Goal: Transaction & Acquisition: Purchase product/service

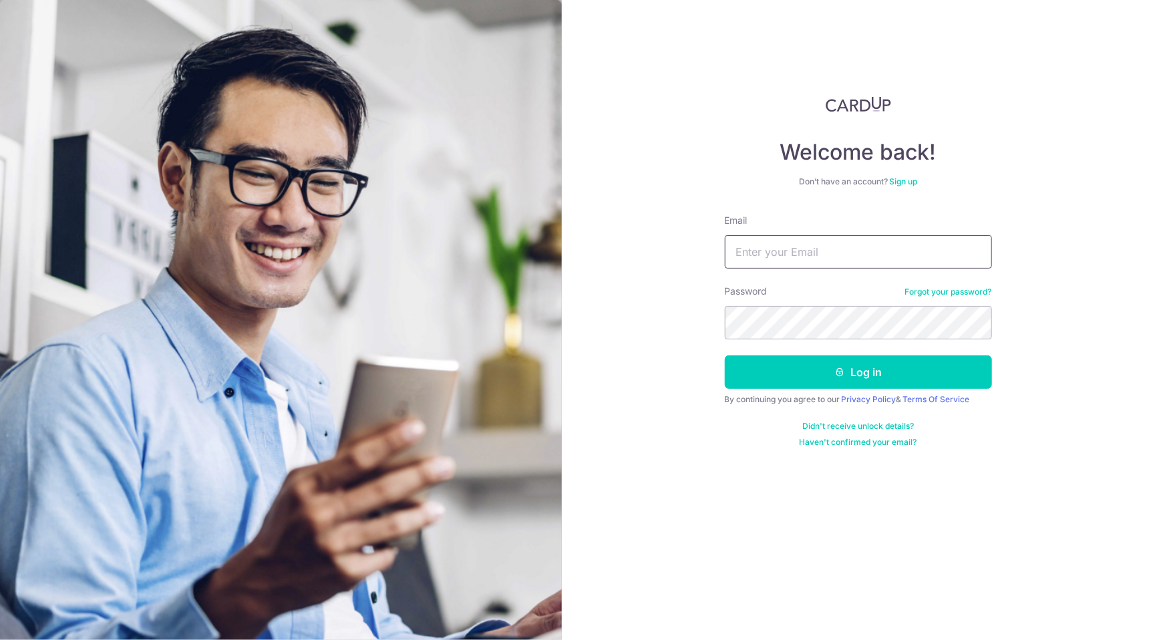
type input "xinyu4n@gmail.com"
click at [858, 371] on button "Log in" at bounding box center [858, 371] width 267 height 33
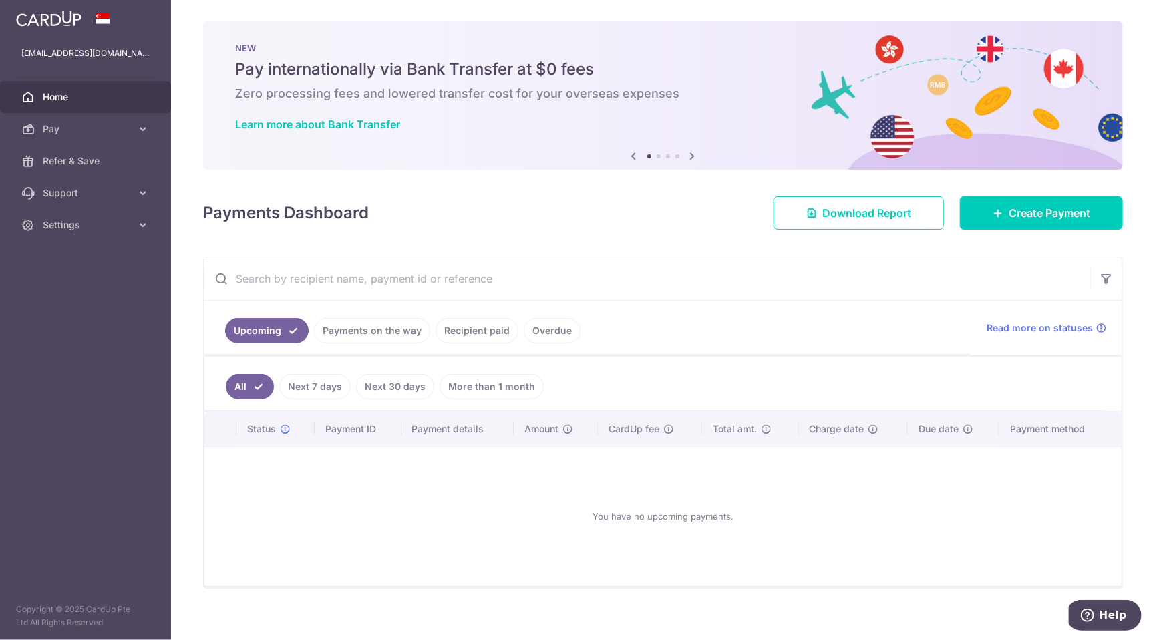
click at [460, 337] on link "Recipient paid" at bounding box center [477, 330] width 83 height 25
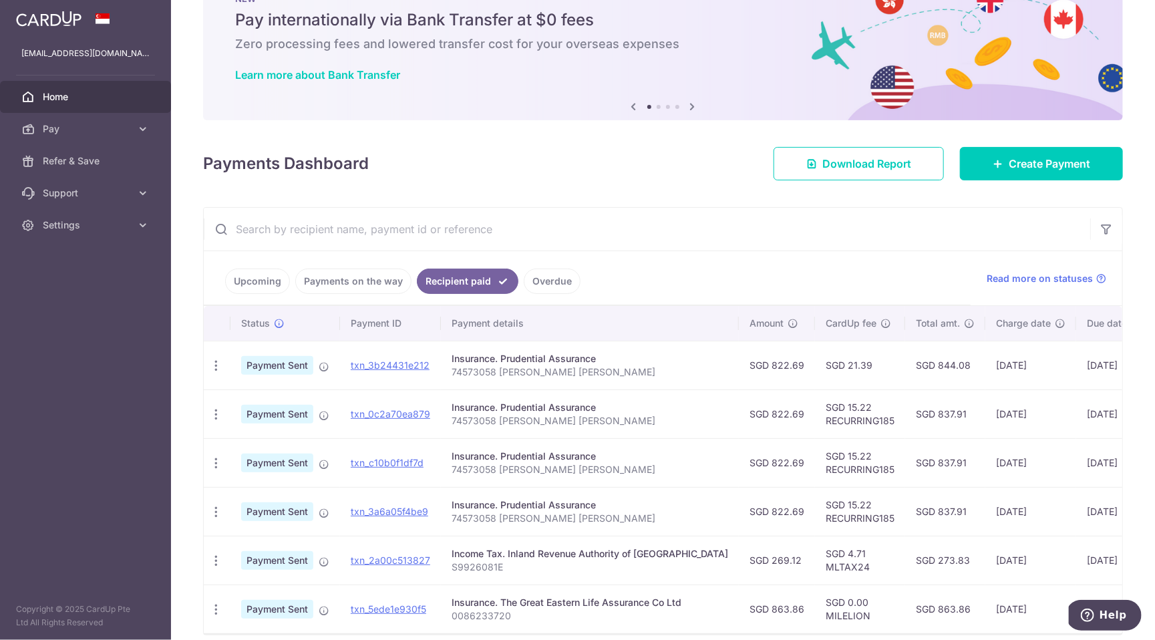
click at [271, 283] on link "Upcoming" at bounding box center [257, 281] width 65 height 25
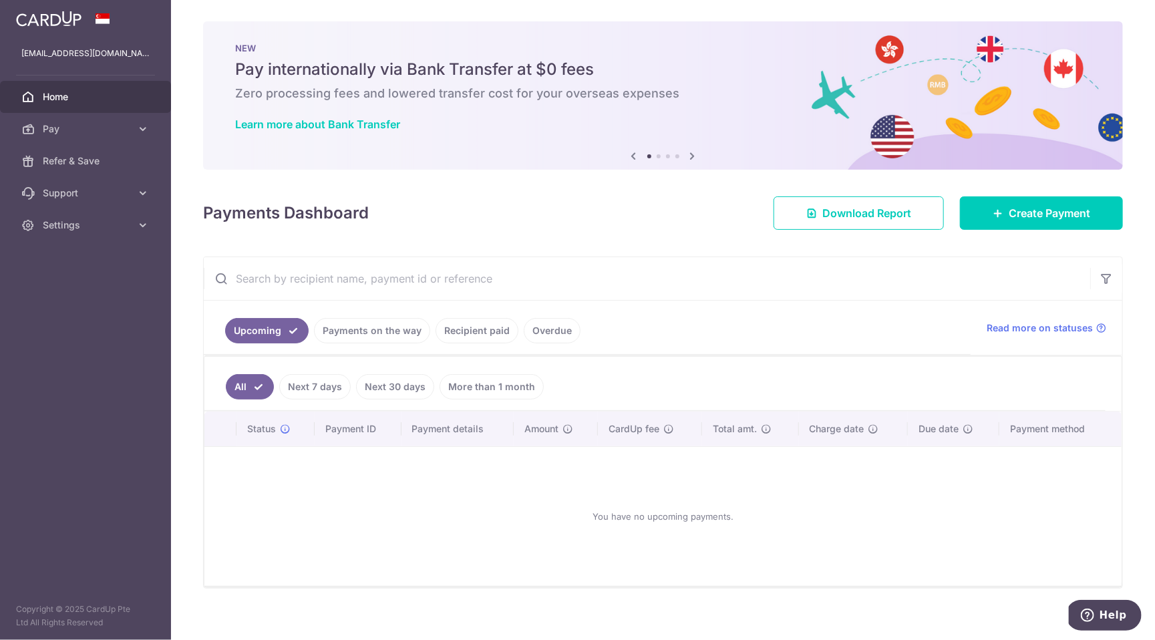
click at [467, 389] on link "More than 1 month" at bounding box center [492, 386] width 104 height 25
click at [376, 375] on link "Next 30 days" at bounding box center [376, 386] width 78 height 25
click at [244, 377] on link "All" at bounding box center [240, 386] width 29 height 25
click at [425, 330] on link "Payments on the way" at bounding box center [372, 330] width 116 height 25
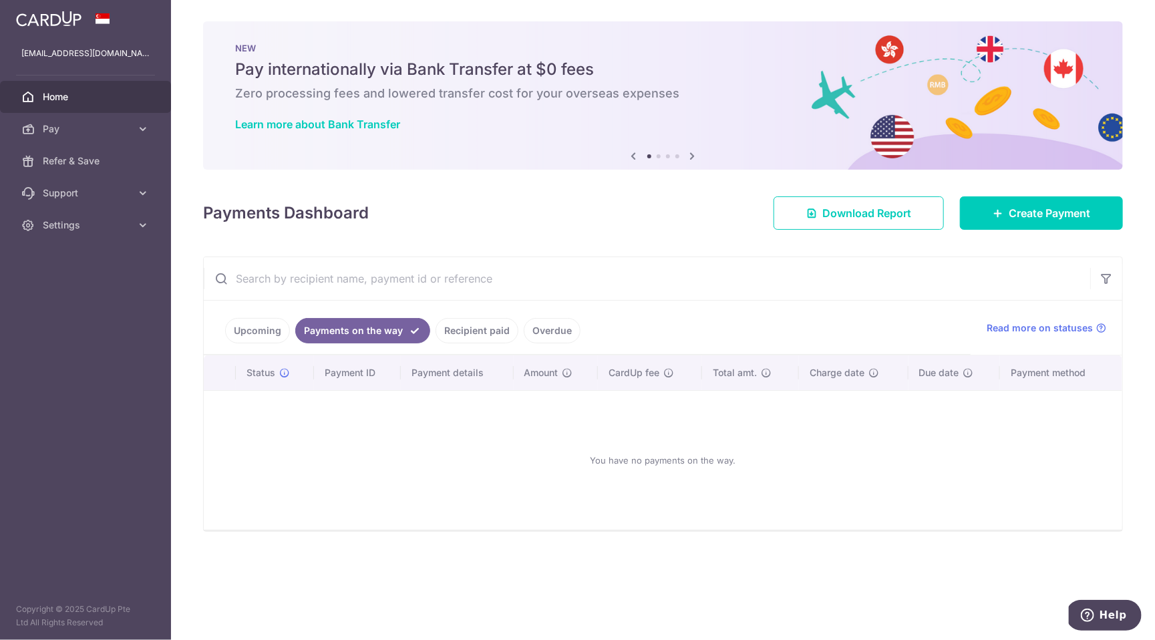
click at [455, 330] on link "Recipient paid" at bounding box center [477, 330] width 83 height 25
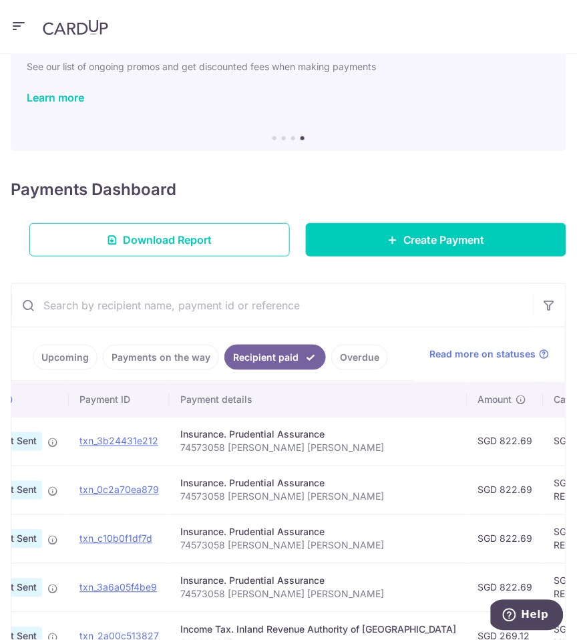
scroll to position [54, 0]
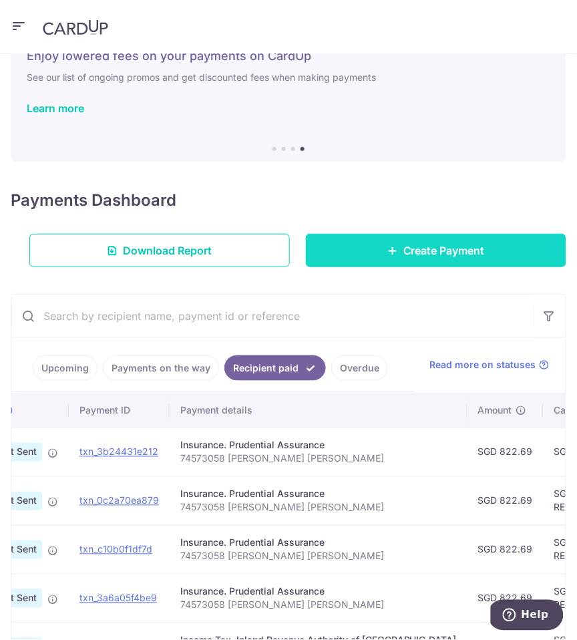
click at [395, 255] on link "Create Payment" at bounding box center [436, 250] width 261 height 33
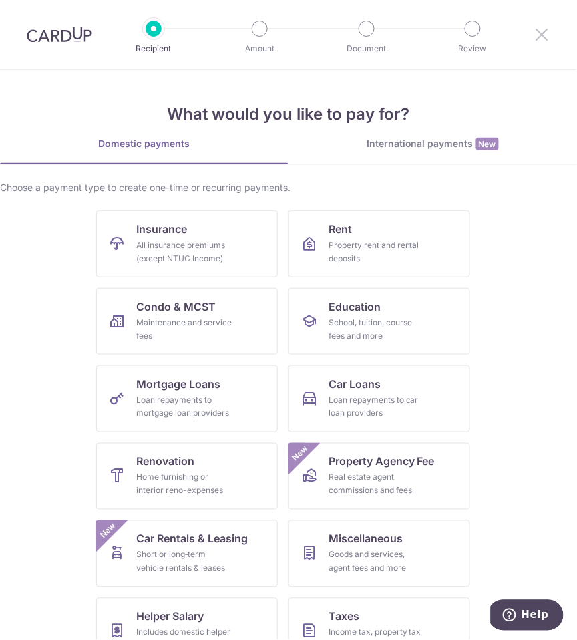
click at [542, 38] on icon at bounding box center [542, 34] width 16 height 17
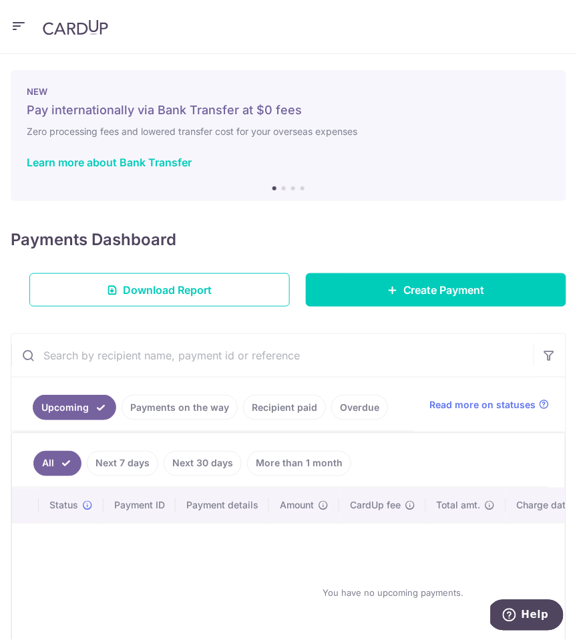
click at [21, 33] on button "button" at bounding box center [19, 26] width 16 height 21
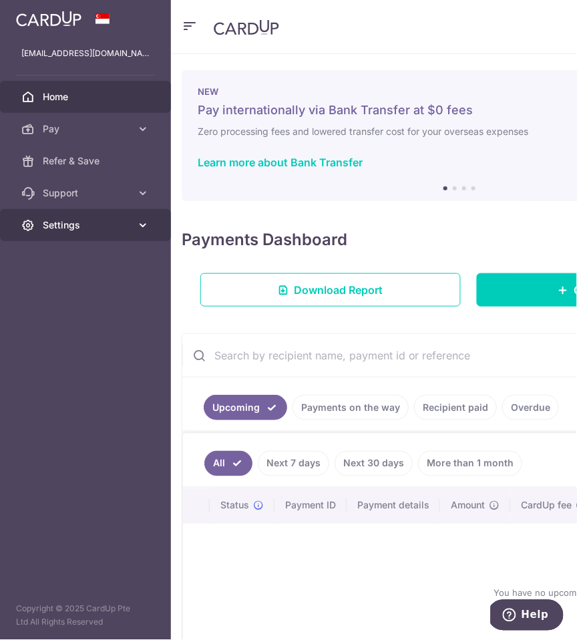
click at [79, 210] on link "Settings" at bounding box center [85, 225] width 171 height 32
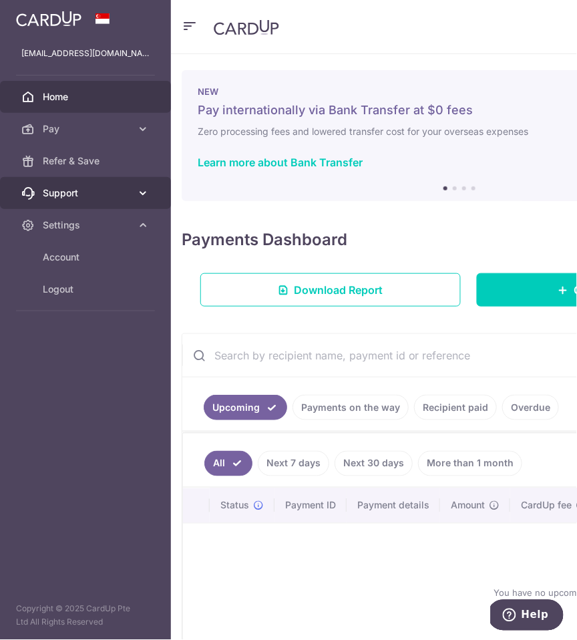
click at [86, 197] on span "Support" at bounding box center [87, 192] width 88 height 13
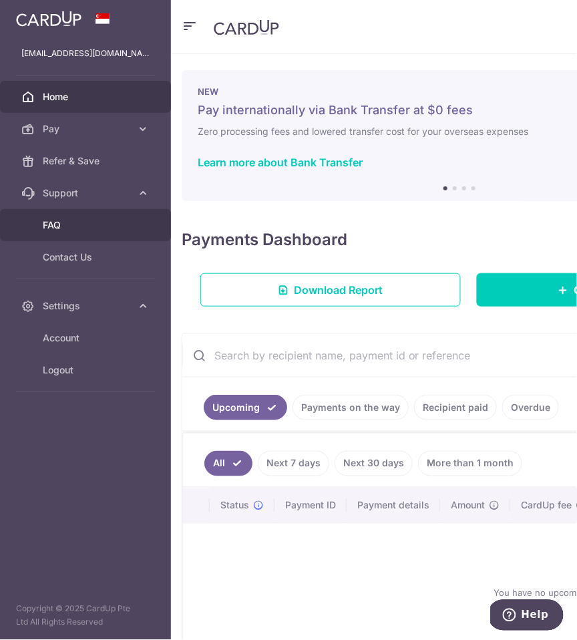
click at [87, 234] on link "FAQ" at bounding box center [85, 225] width 171 height 32
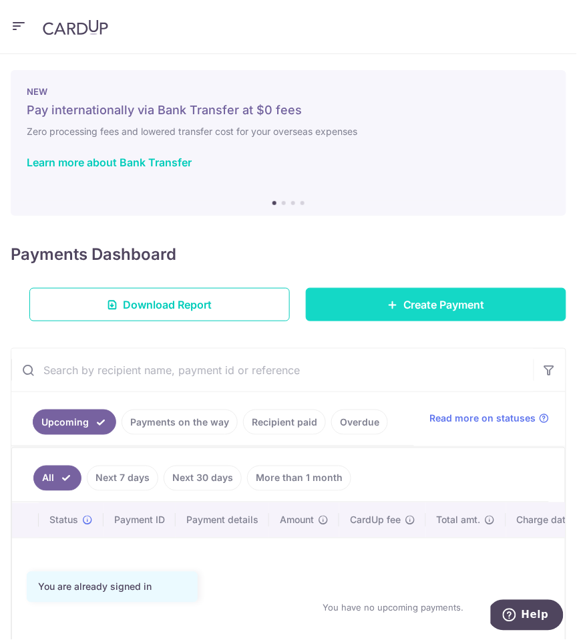
click at [419, 313] on link "Create Payment" at bounding box center [436, 304] width 261 height 33
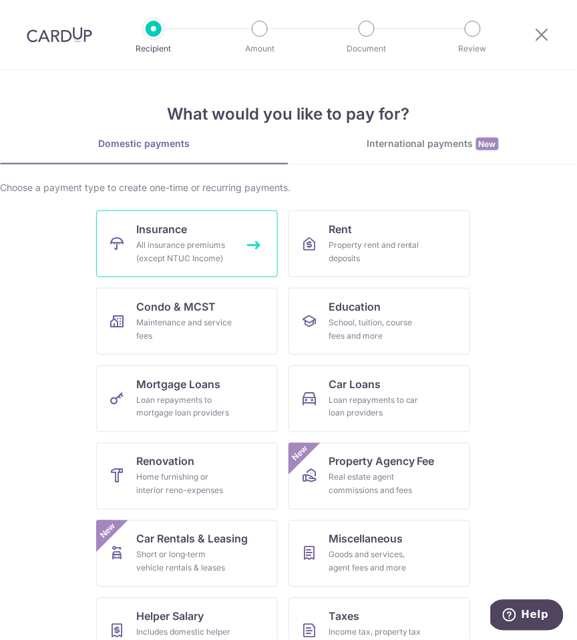
click at [230, 223] on link "Insurance All insurance premiums (except NTUC Income)" at bounding box center [187, 243] width 182 height 67
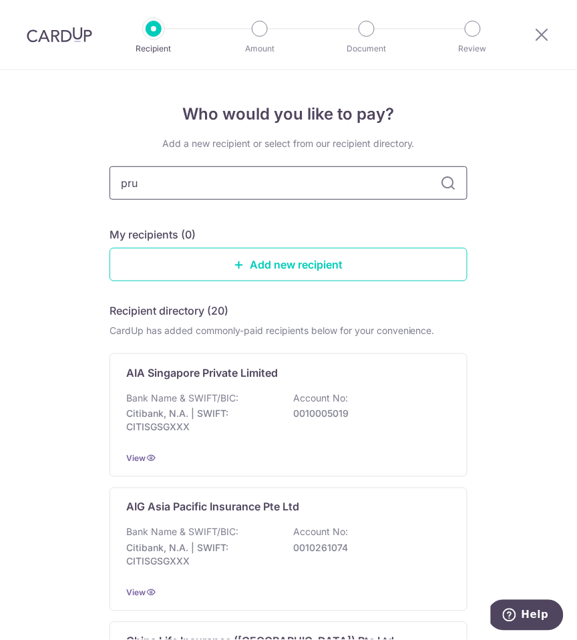
type input "pro"
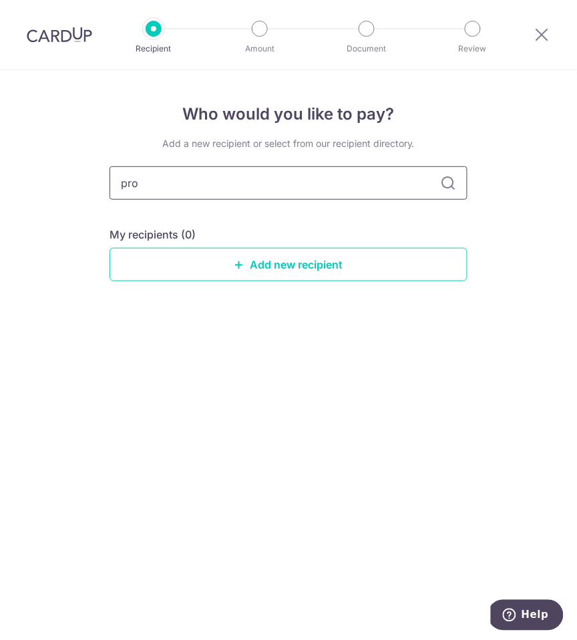
click at [341, 184] on input "pro" at bounding box center [289, 182] width 358 height 33
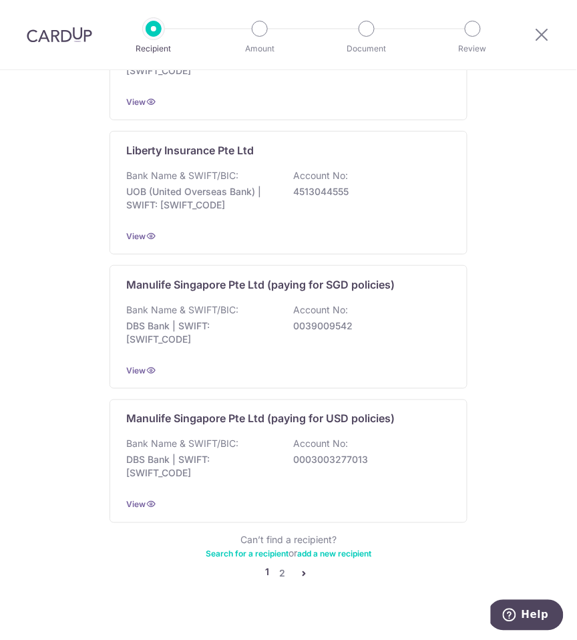
scroll to position [1181, 0]
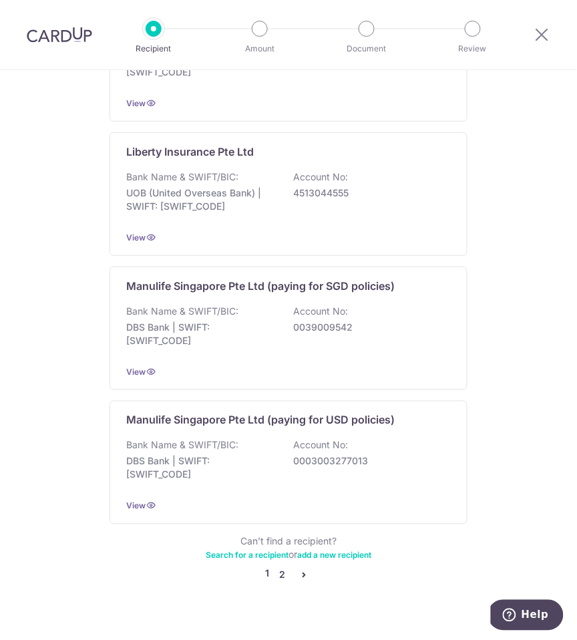
click at [283, 567] on link "2" at bounding box center [283, 575] width 16 height 16
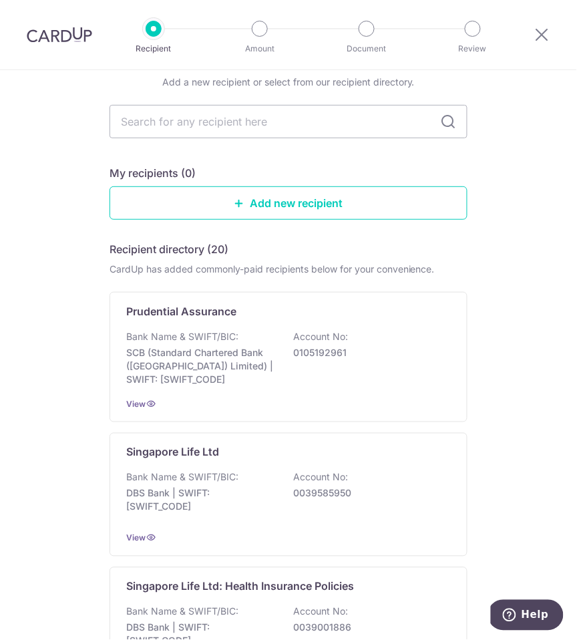
scroll to position [47, 0]
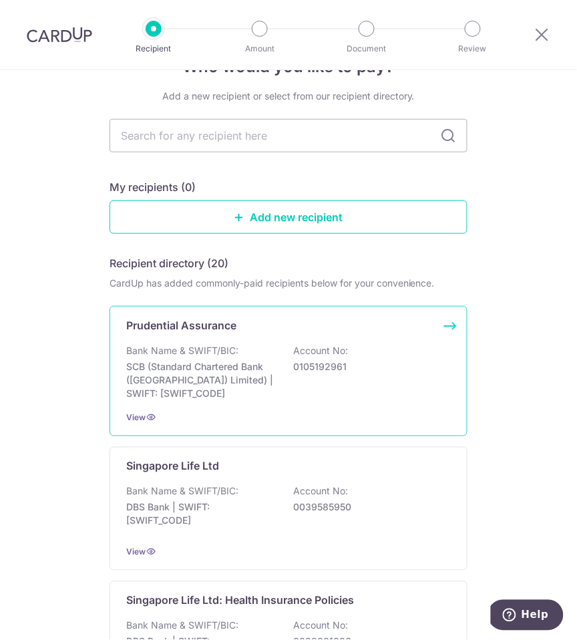
click at [242, 346] on div "Bank Name & SWIFT/BIC: SCB (Standard Chartered Bank (Singapore) Limited) | SWIF…" at bounding box center [288, 372] width 325 height 56
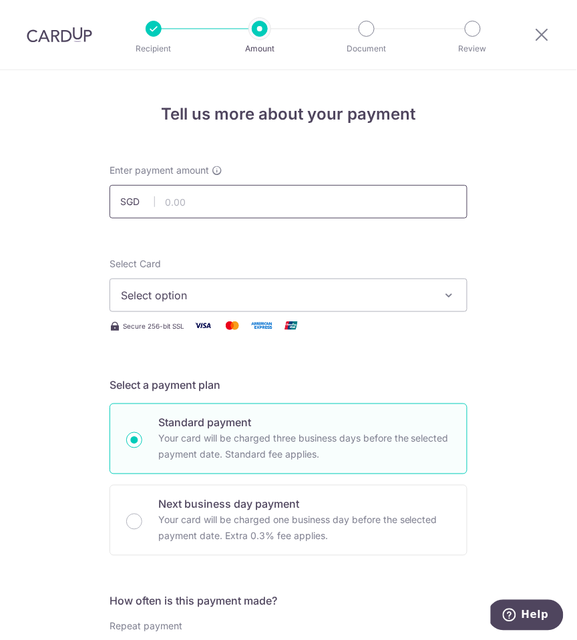
click at [202, 203] on input "text" at bounding box center [289, 201] width 358 height 33
type input "839.15"
click at [136, 273] on div "Select Card Select option Add credit card Your Cards **** 7668" at bounding box center [289, 284] width 358 height 55
click at [136, 290] on span "Select option" at bounding box center [276, 295] width 311 height 16
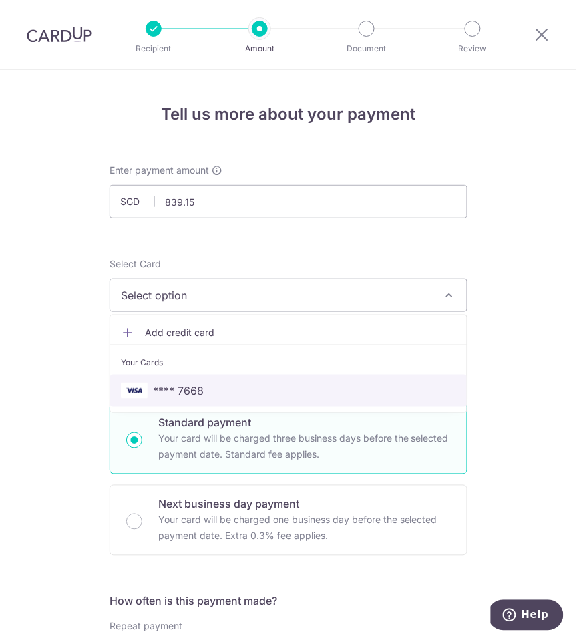
click at [183, 385] on span "**** 7668" at bounding box center [178, 391] width 51 height 16
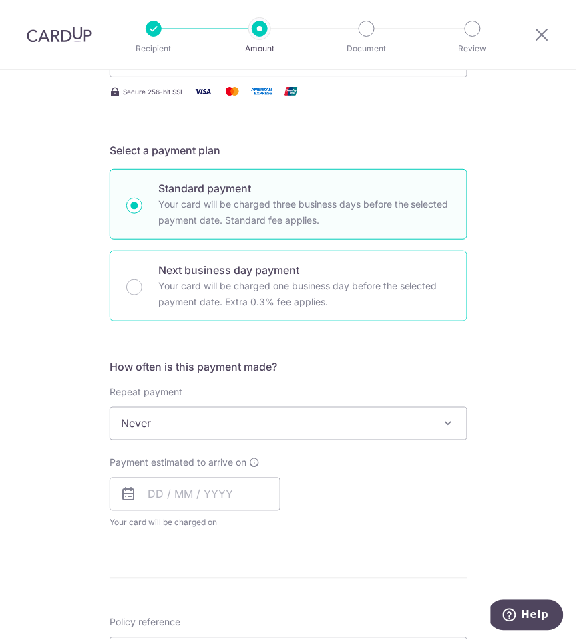
scroll to position [239, 0]
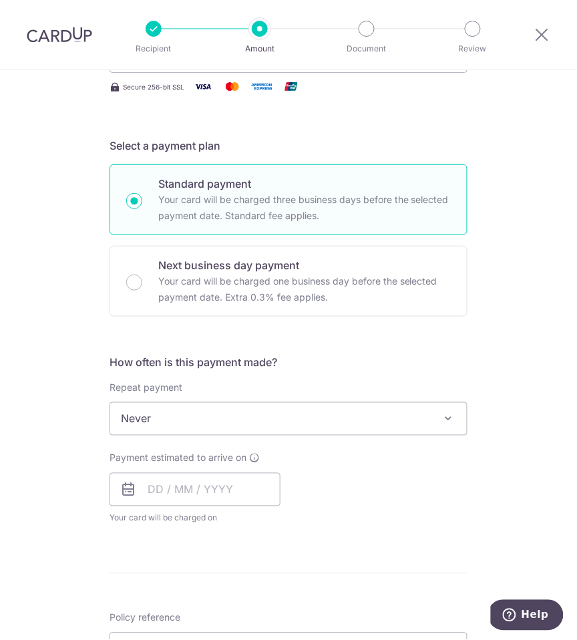
click at [250, 413] on span "Never" at bounding box center [288, 419] width 357 height 32
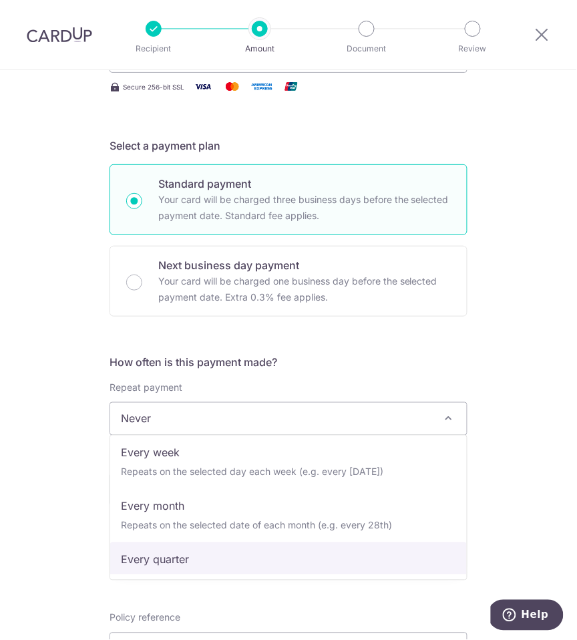
scroll to position [94, 0]
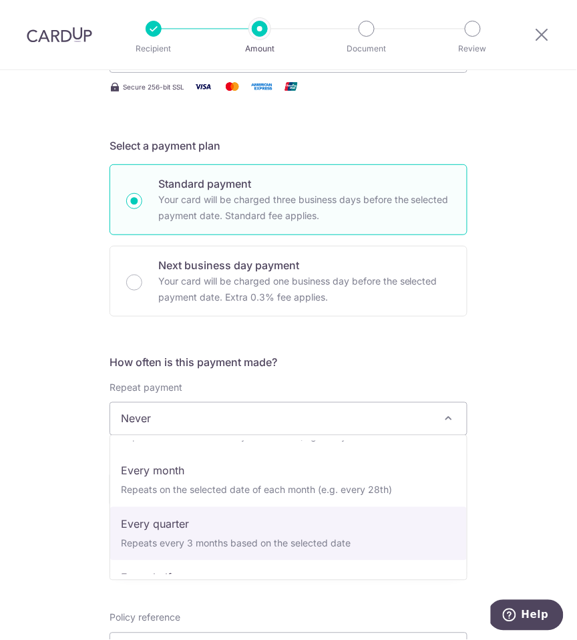
select select "4"
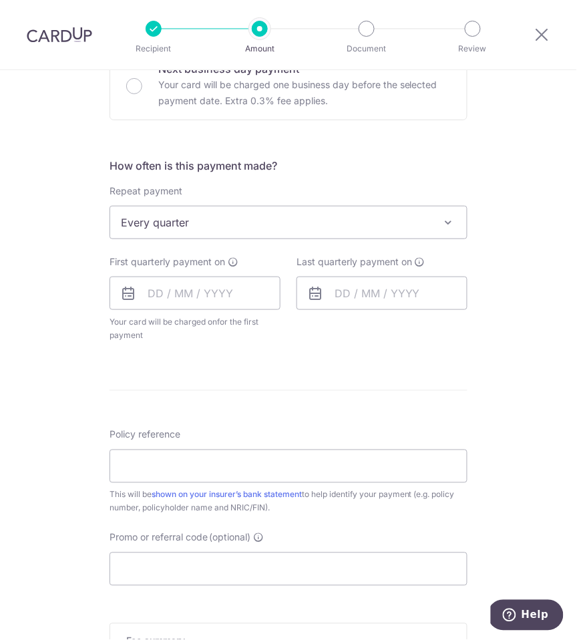
scroll to position [444, 0]
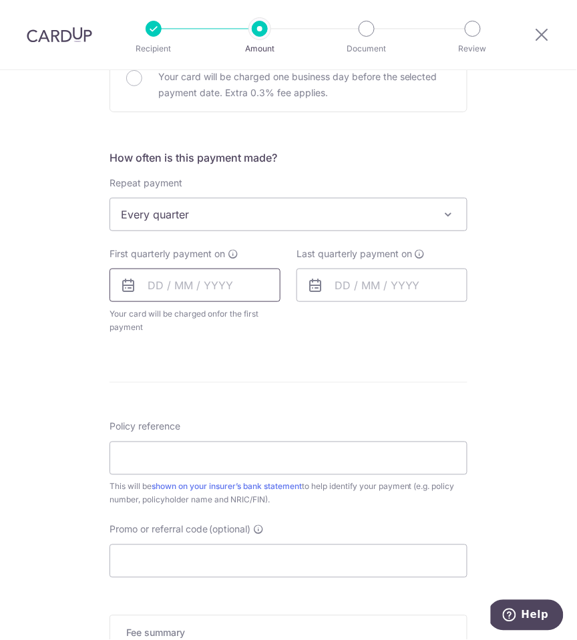
click at [155, 287] on input "text" at bounding box center [195, 285] width 171 height 33
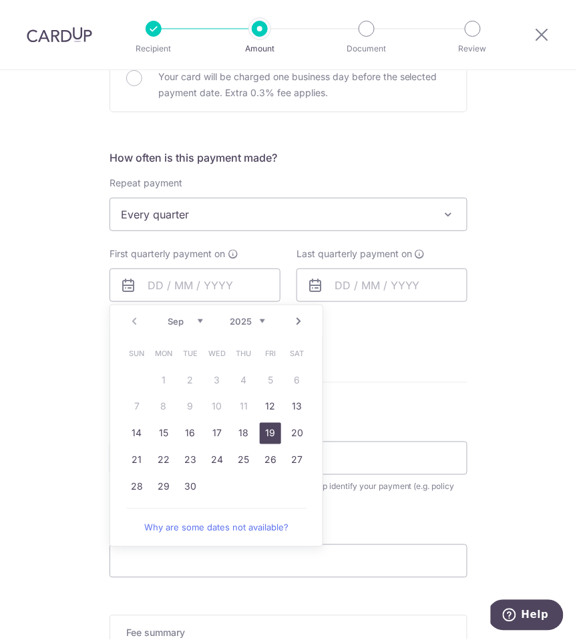
click at [273, 427] on link "19" at bounding box center [270, 433] width 21 height 21
type input "19/09/2025"
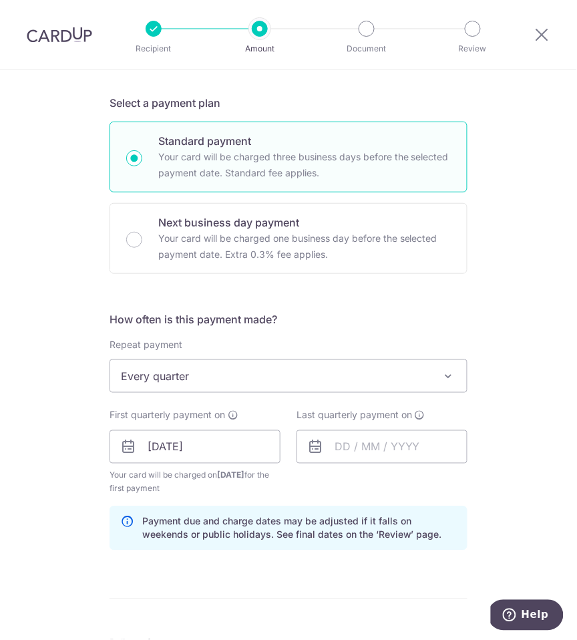
scroll to position [369, 0]
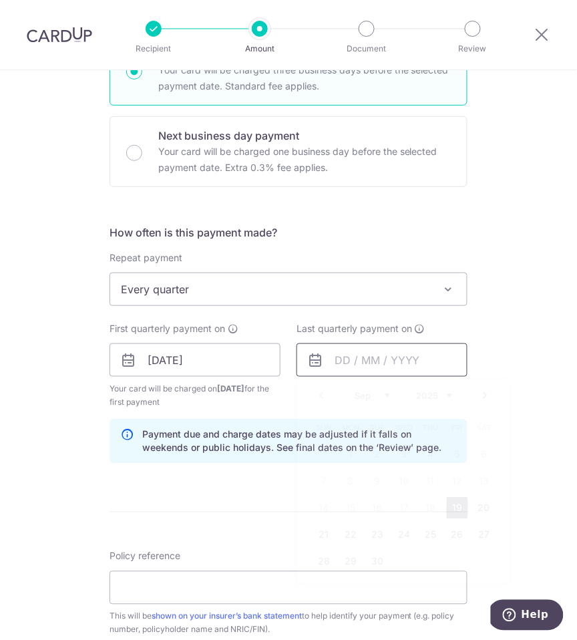
click at [401, 357] on input "text" at bounding box center [382, 359] width 171 height 33
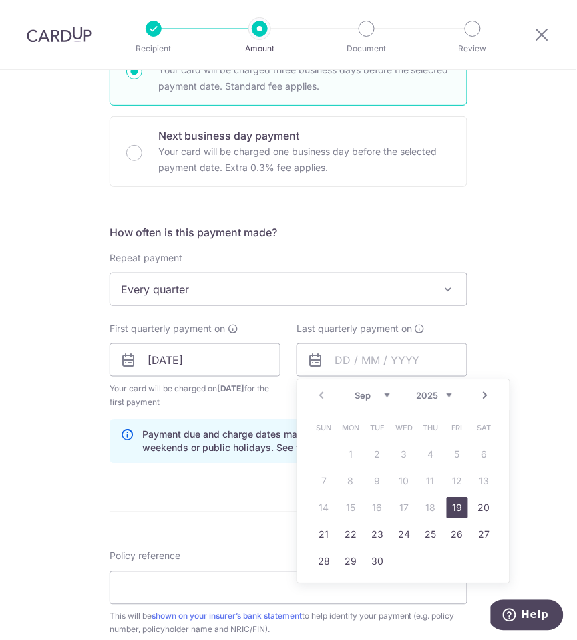
click at [484, 393] on link "Next" at bounding box center [486, 396] width 16 height 16
click at [483, 394] on link "Next" at bounding box center [486, 396] width 16 height 16
click at [407, 558] on link "31" at bounding box center [403, 561] width 21 height 21
type input "31/12/2025"
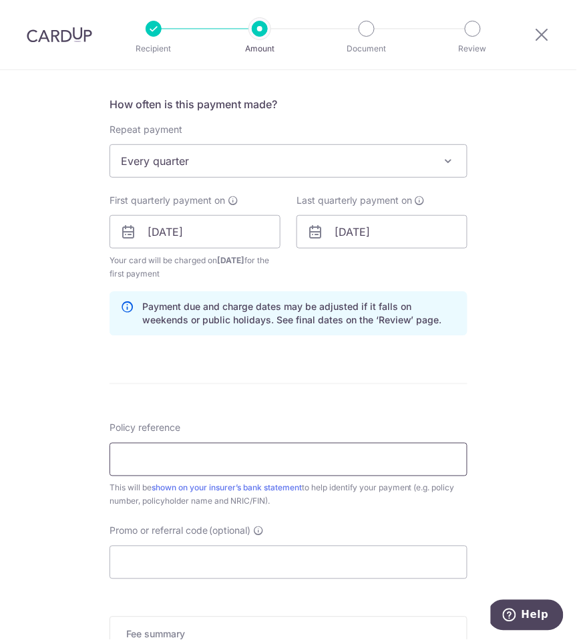
scroll to position [513, 0]
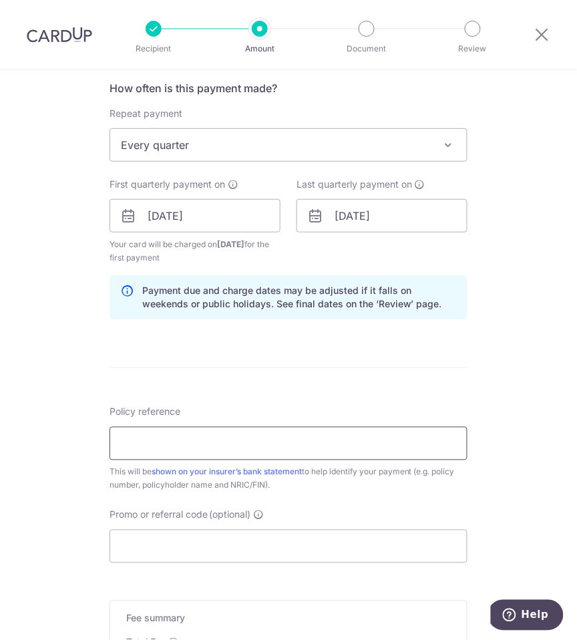
click at [287, 447] on input "Policy reference" at bounding box center [289, 443] width 358 height 33
paste input "74573058"
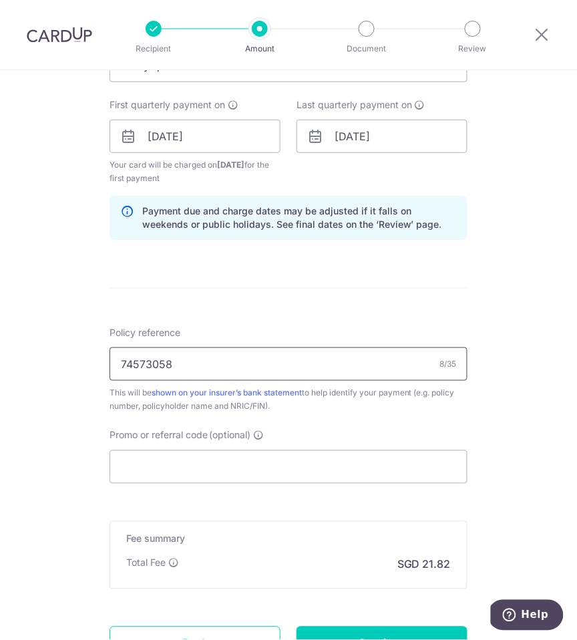
scroll to position [606, 0]
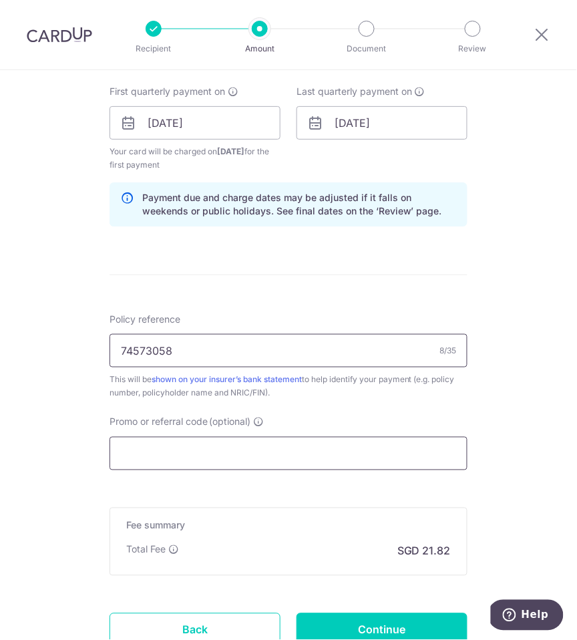
type input "74573058"
click at [287, 460] on input "Promo or referral code (optional)" at bounding box center [289, 453] width 358 height 33
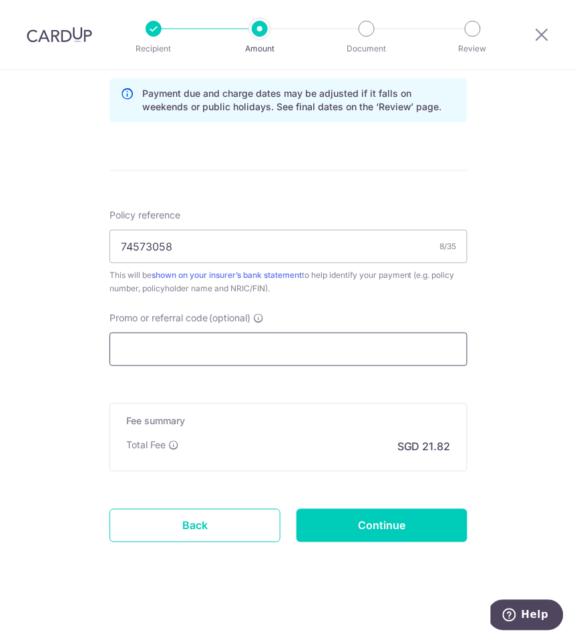
scroll to position [709, 0]
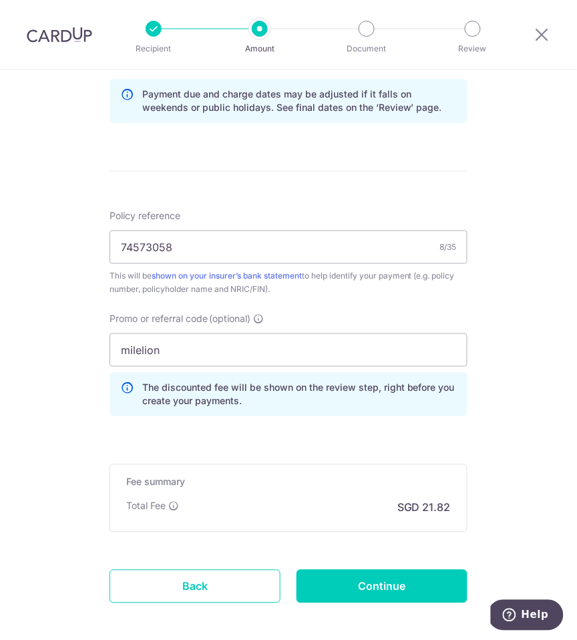
click at [399, 405] on div "The discounted fee will be shown on the review step, right before you create yo…" at bounding box center [289, 394] width 358 height 44
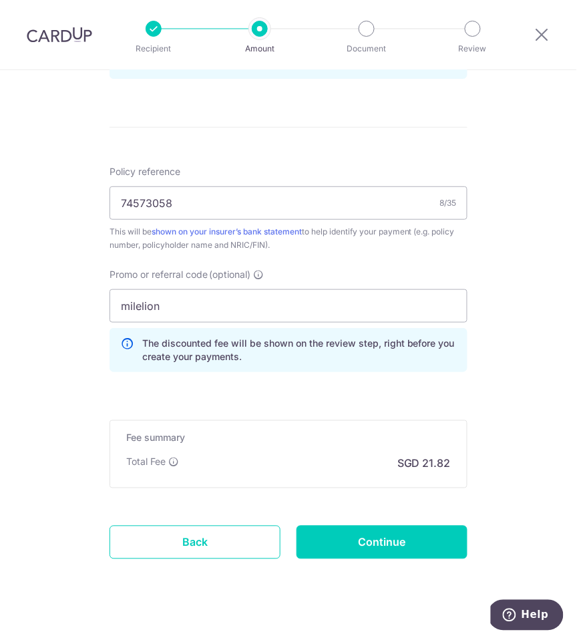
scroll to position [757, 0]
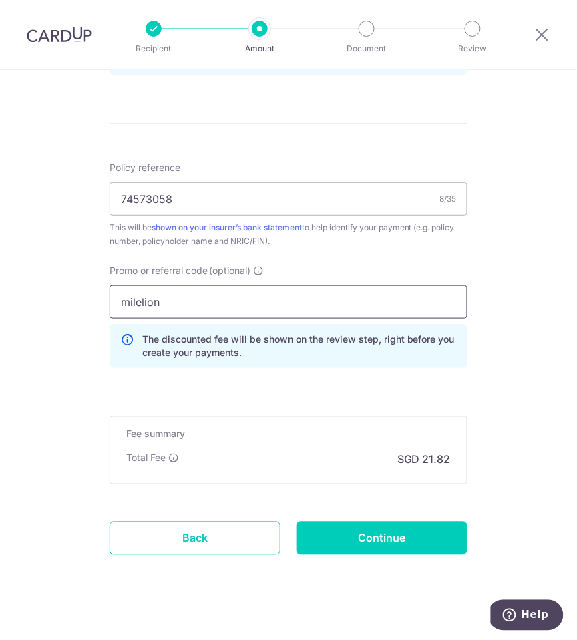
click at [314, 304] on input "milelion" at bounding box center [289, 301] width 358 height 33
click button "Add Card" at bounding box center [0, 0] width 0 height 0
click at [246, 305] on input "milelion" at bounding box center [289, 301] width 358 height 33
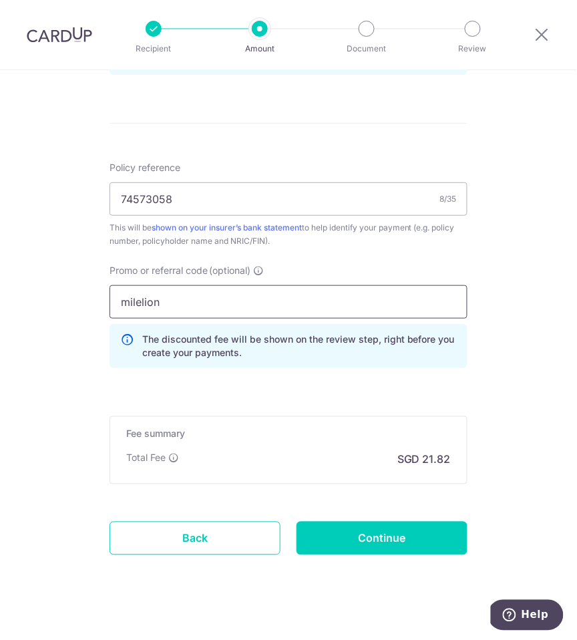
paste input "MILELION"
type input "MILELION"
click button "Add Card" at bounding box center [0, 0] width 0 height 0
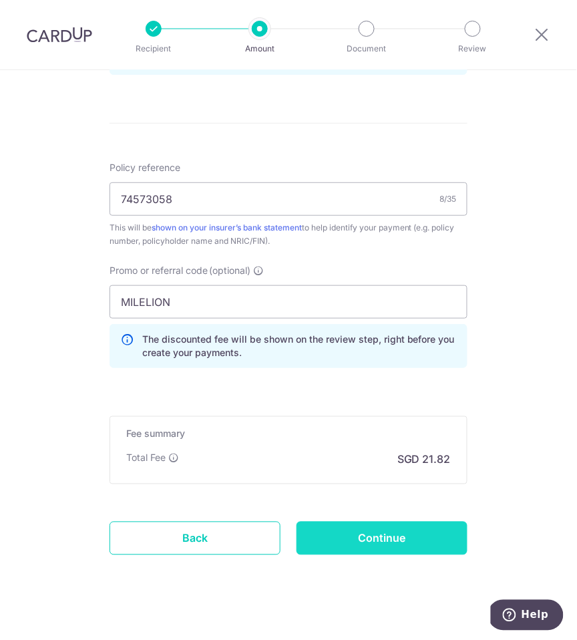
click at [358, 541] on input "Continue" at bounding box center [382, 538] width 171 height 33
type input "Create Schedule"
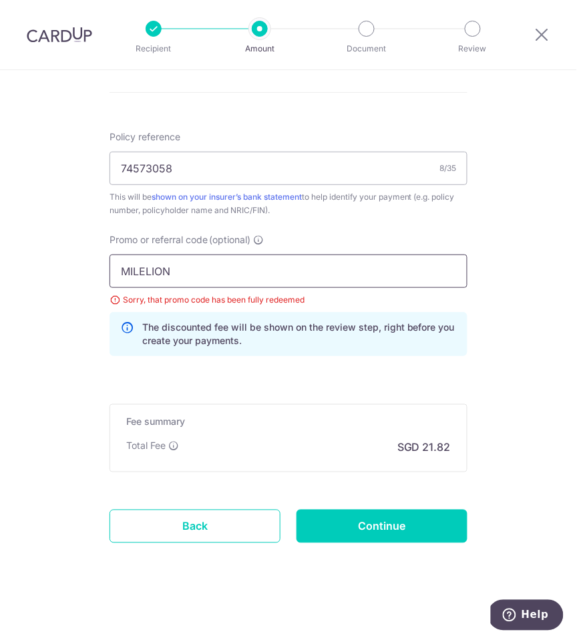
click at [327, 259] on input "MILELION" at bounding box center [289, 270] width 358 height 33
paste input "REC185"
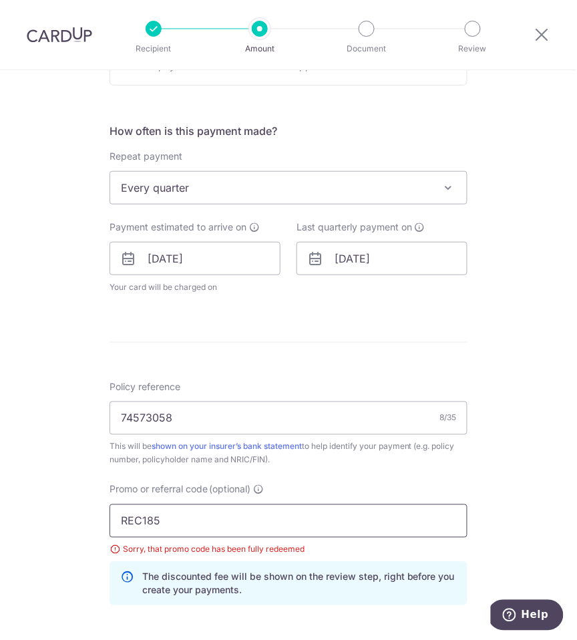
scroll to position [470, 0]
type input "REC185"
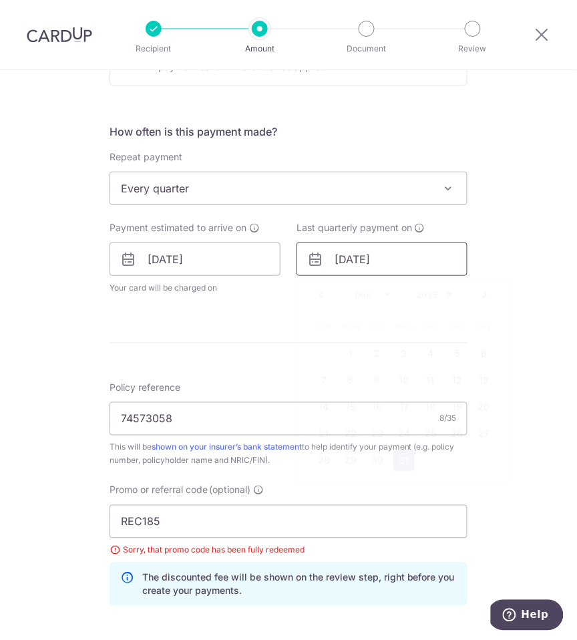
click at [399, 256] on input "31/12/2025" at bounding box center [382, 258] width 171 height 33
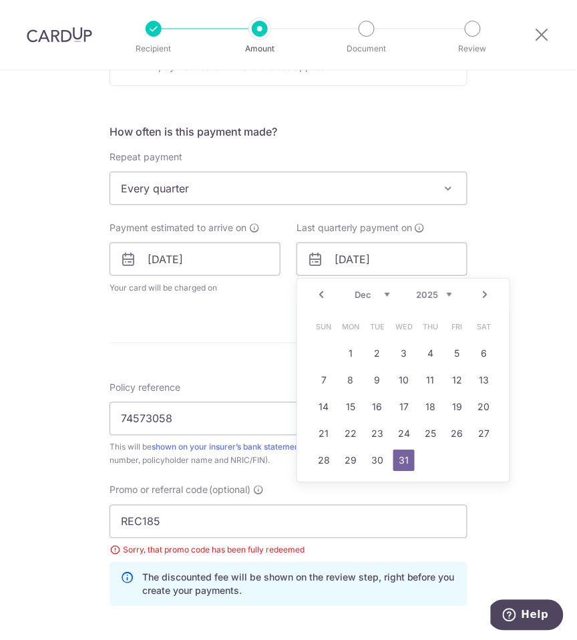
click at [479, 293] on link "Next" at bounding box center [486, 295] width 16 height 16
click at [480, 293] on link "Next" at bounding box center [486, 295] width 16 height 16
click at [382, 352] on link "3" at bounding box center [377, 353] width 21 height 21
type input "03/02/2026"
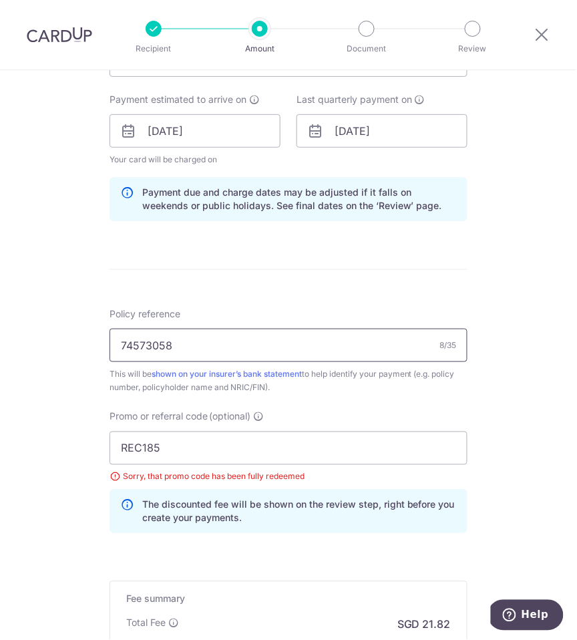
scroll to position [596, 0]
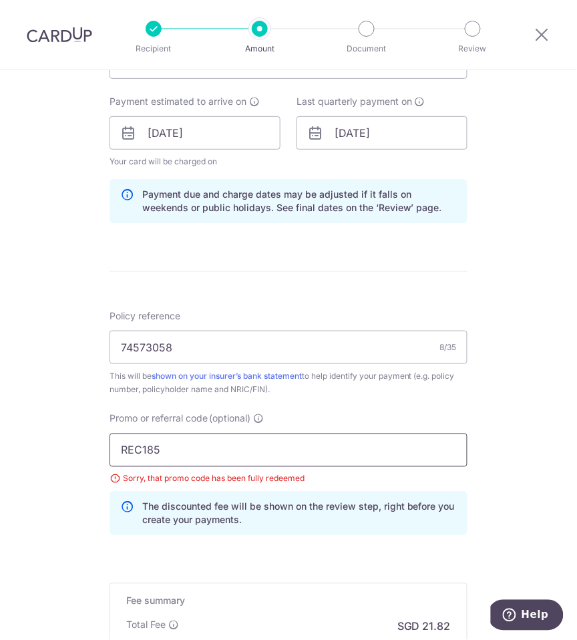
click at [395, 452] on input "REC185" at bounding box center [289, 450] width 358 height 33
click button "Add Card" at bounding box center [0, 0] width 0 height 0
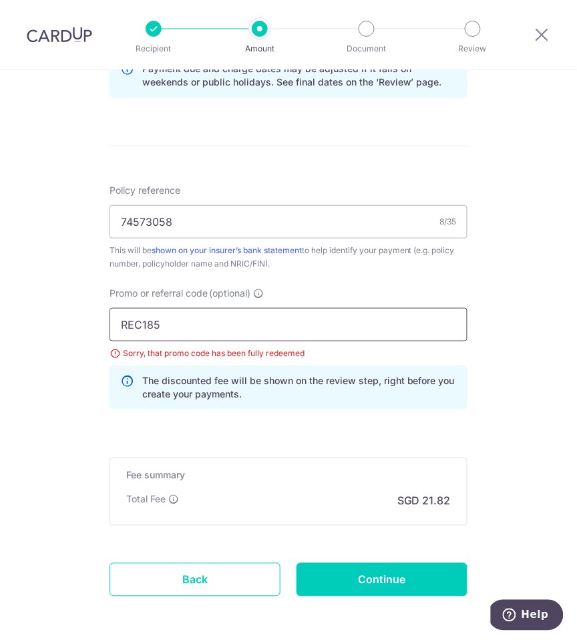
scroll to position [741, 0]
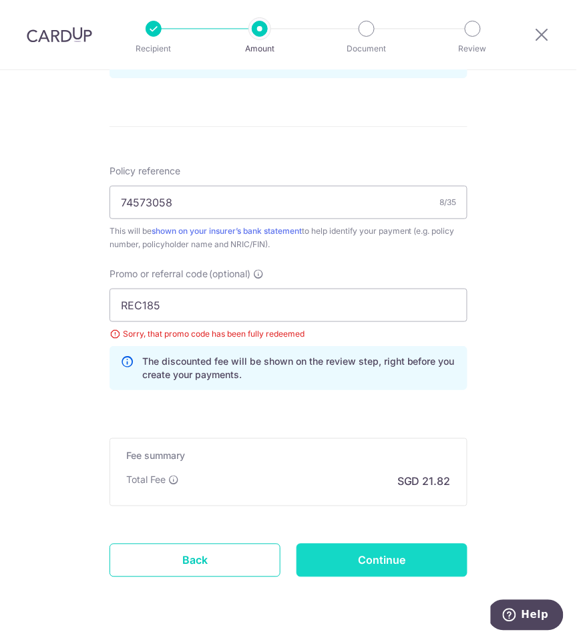
click at [423, 560] on input "Continue" at bounding box center [382, 560] width 171 height 33
type input "Update Schedule"
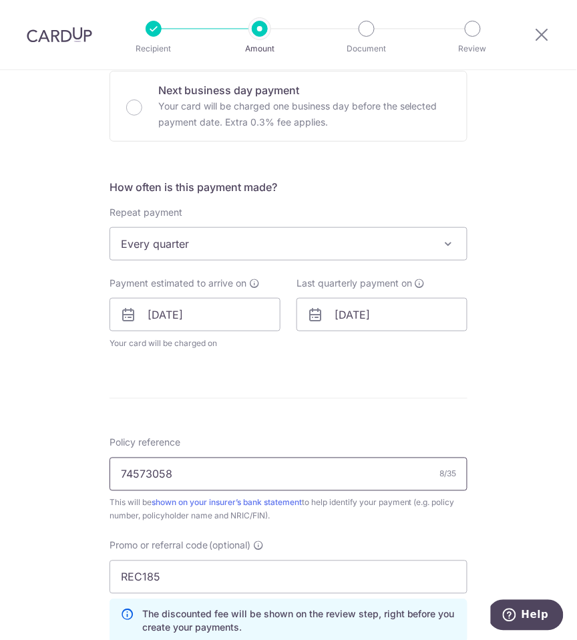
scroll to position [567, 0]
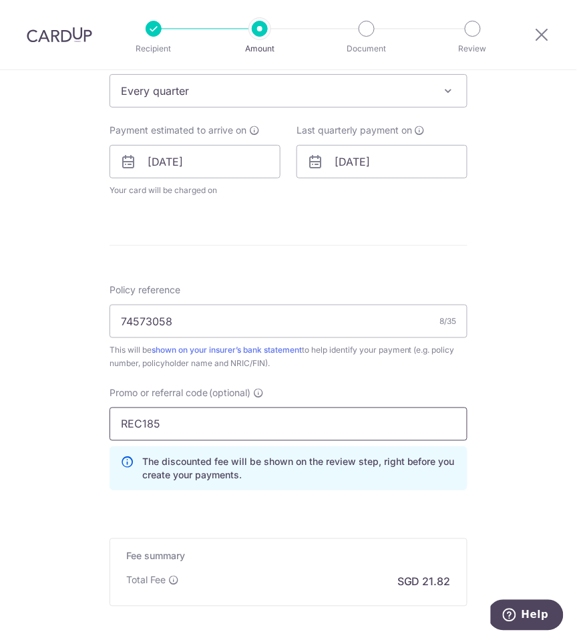
click at [222, 426] on input "REC185" at bounding box center [289, 423] width 358 height 33
paste input "MLTAX25R"
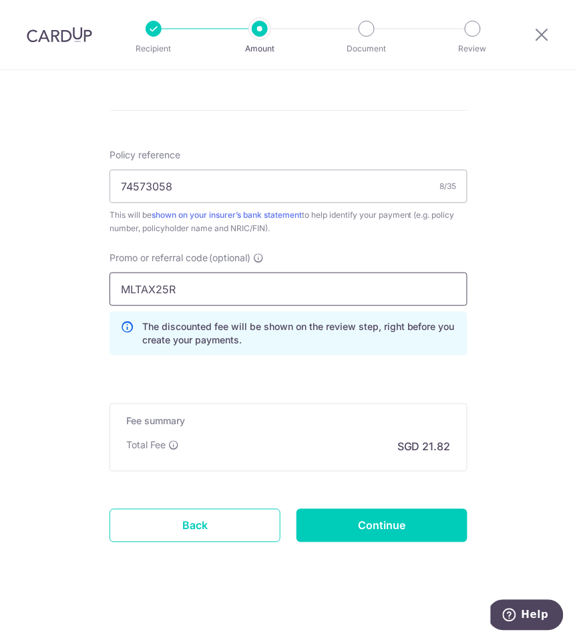
scroll to position [701, 0]
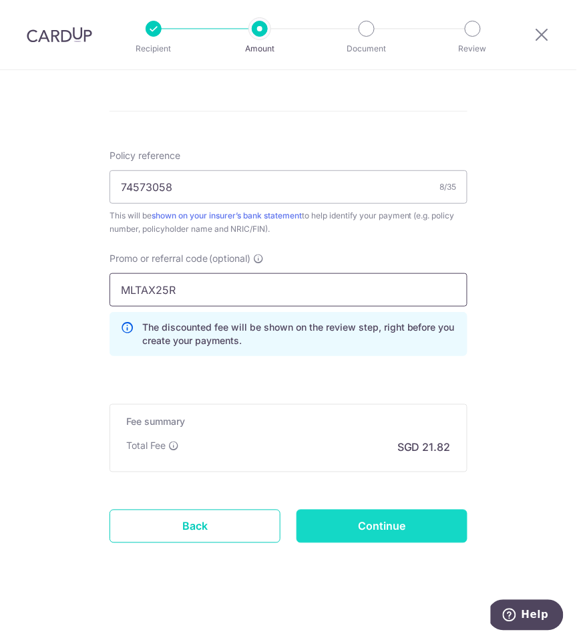
type input "MLTAX25R"
click at [427, 528] on input "Continue" at bounding box center [382, 526] width 171 height 33
type input "Update Schedule"
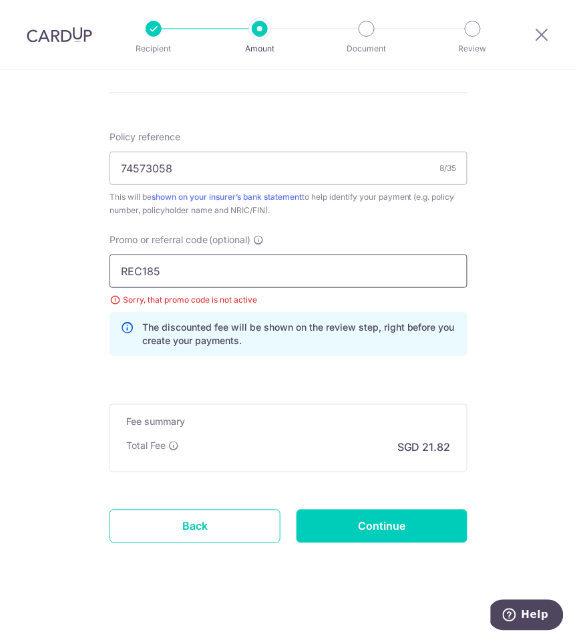
click at [279, 269] on input "REC185" at bounding box center [289, 270] width 358 height 33
paste input "VTAX25ONE"
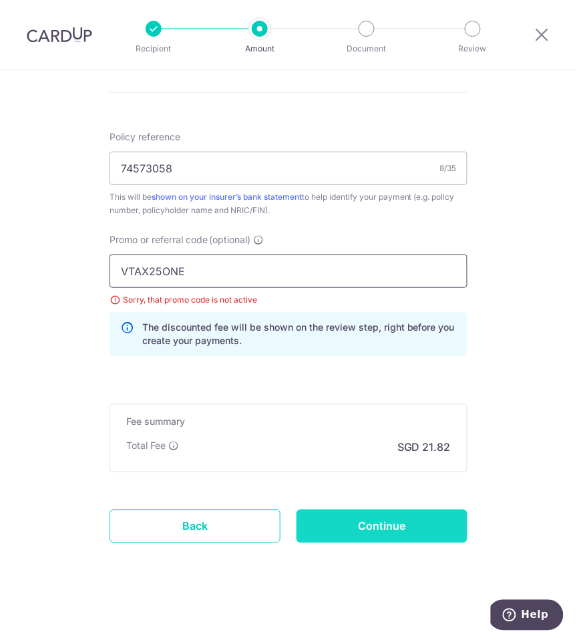
type input "VTAX25ONE"
click at [330, 532] on input "Continue" at bounding box center [382, 526] width 171 height 33
type input "Update Schedule"
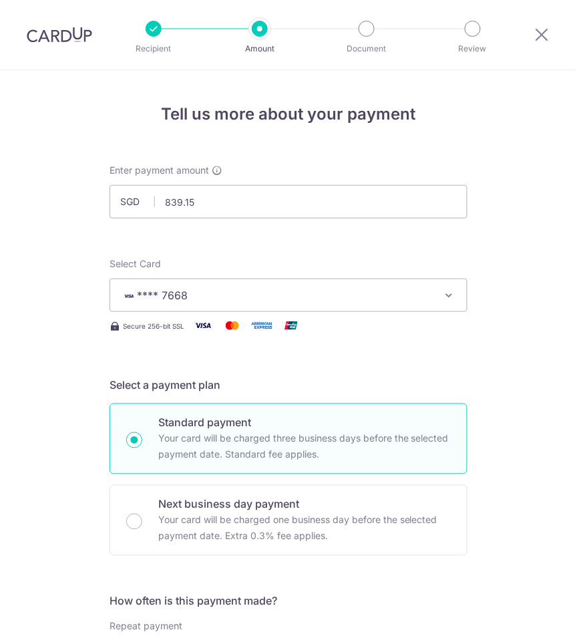
scroll to position [720, 0]
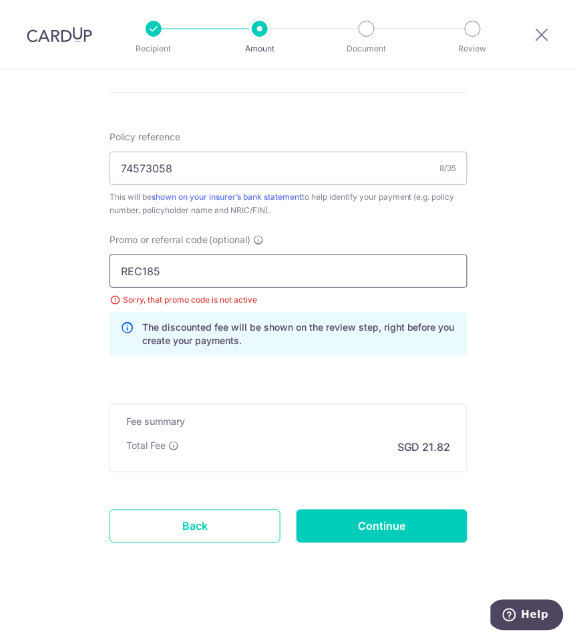
click at [263, 259] on input "REC185" at bounding box center [289, 270] width 358 height 33
paste input "MLTAX25R"
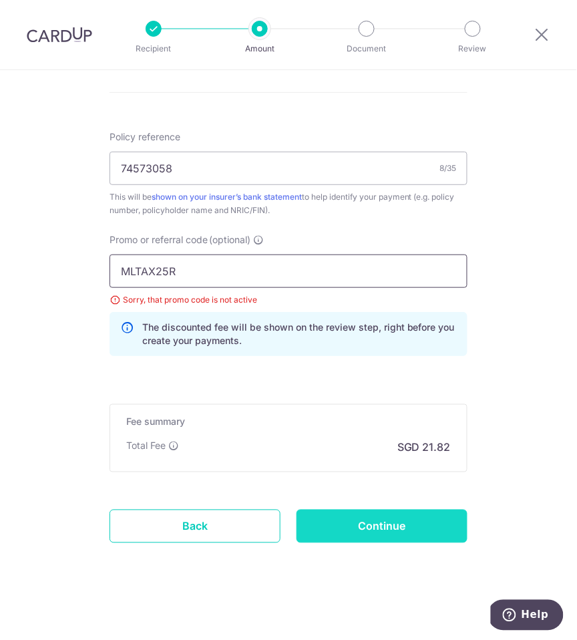
type input "MLTAX25R"
click at [440, 520] on input "Continue" at bounding box center [382, 526] width 171 height 33
type input "Update Schedule"
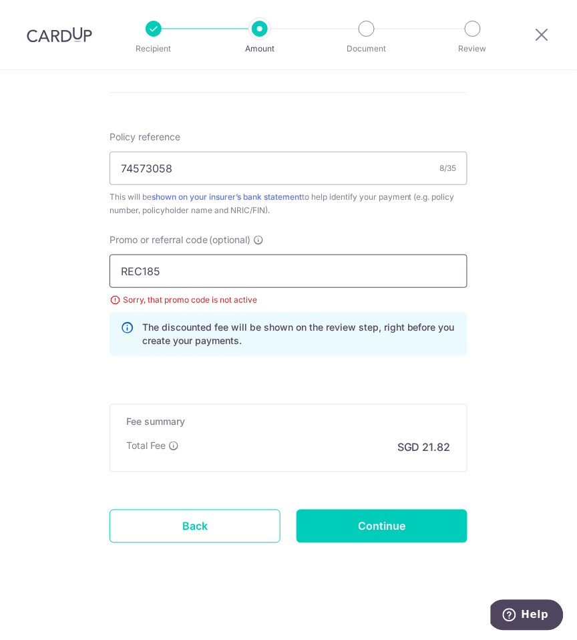
click at [297, 280] on input "REC185" at bounding box center [289, 270] width 358 height 33
paste input "SAVERENT179"
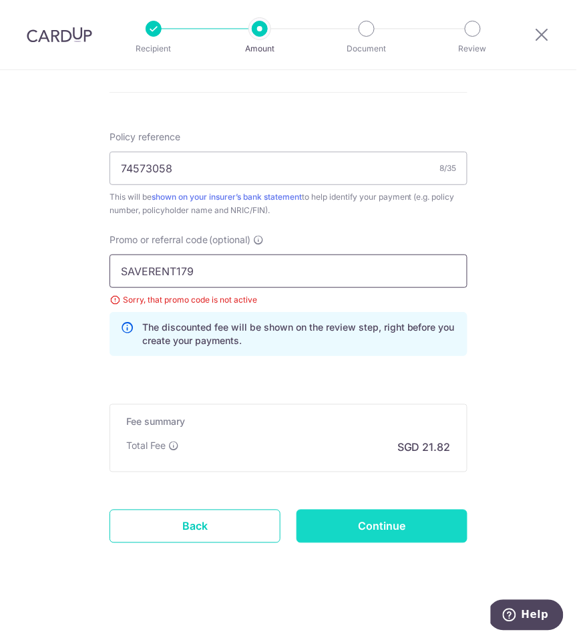
type input "SAVERENT179"
click at [355, 523] on input "Continue" at bounding box center [382, 526] width 171 height 33
type input "Update Schedule"
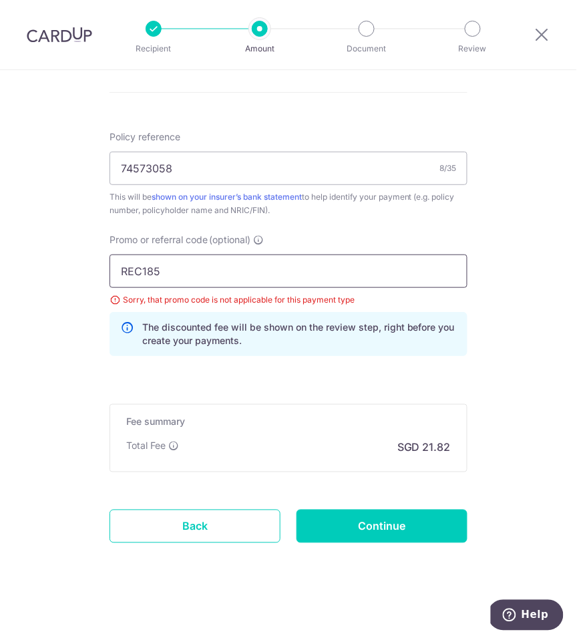
click at [339, 270] on input "REC185" at bounding box center [289, 270] width 358 height 33
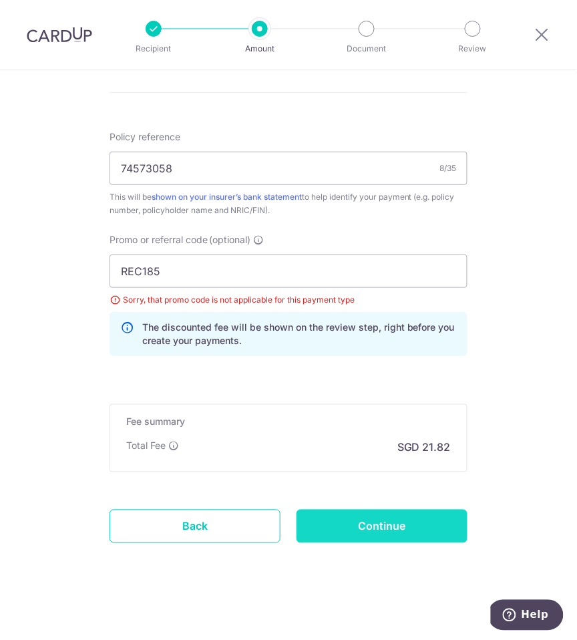
click at [361, 518] on input "Continue" at bounding box center [382, 526] width 171 height 33
type input "Update Schedule"
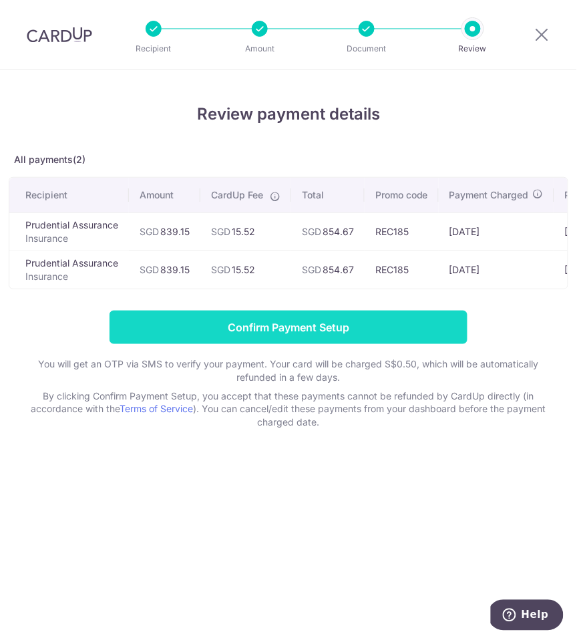
click at [284, 321] on input "Confirm Payment Setup" at bounding box center [289, 327] width 358 height 33
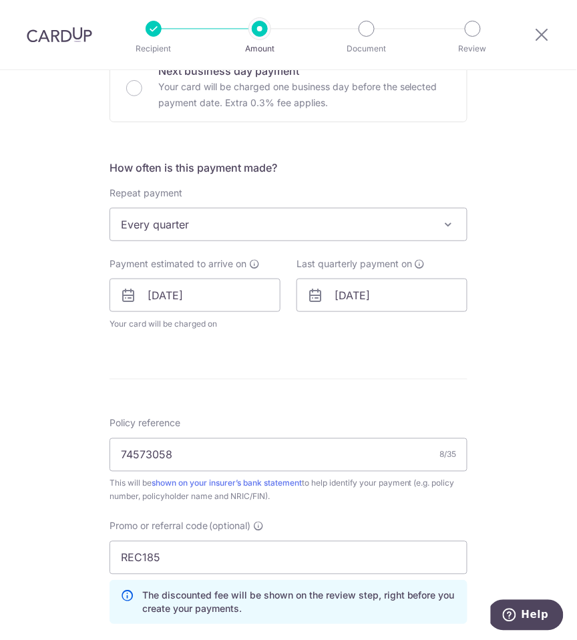
scroll to position [499, 0]
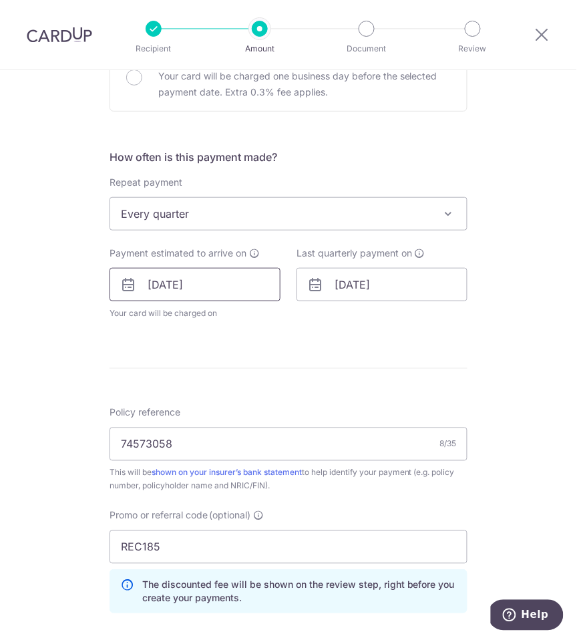
click at [176, 287] on input "[DATE]" at bounding box center [195, 284] width 171 height 33
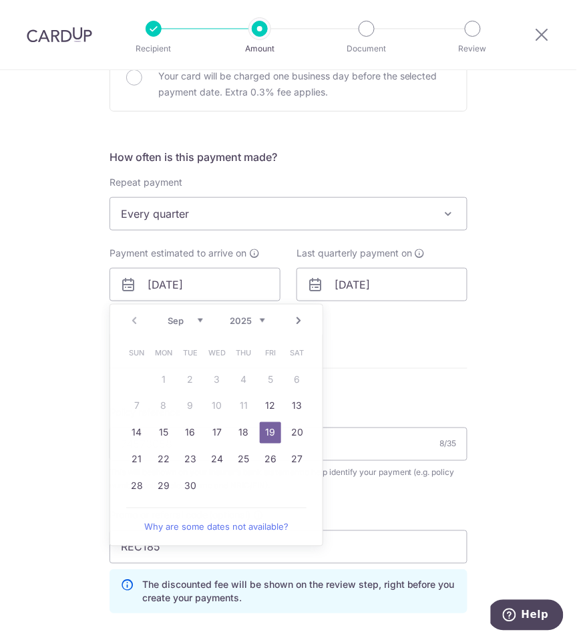
click at [361, 354] on form "Enter payment amount SGD 839.15 839.15 Unable to authenticate your card. Please…" at bounding box center [289, 251] width 358 height 1173
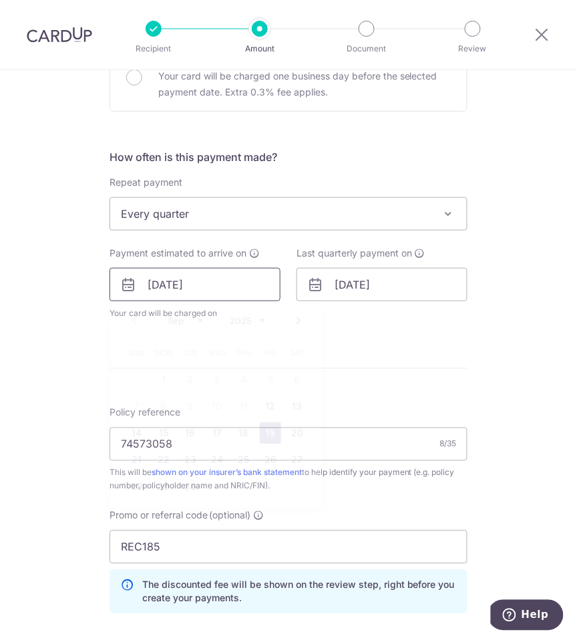
click at [250, 297] on input "19/09/2025" at bounding box center [195, 284] width 171 height 33
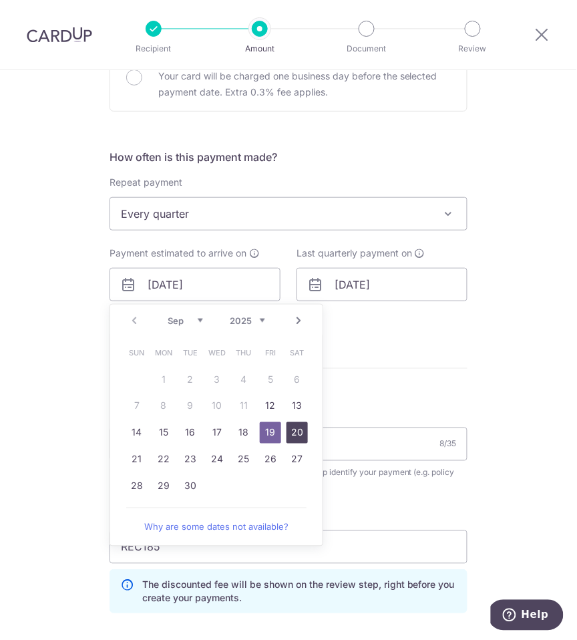
click at [301, 429] on link "20" at bounding box center [297, 432] width 21 height 21
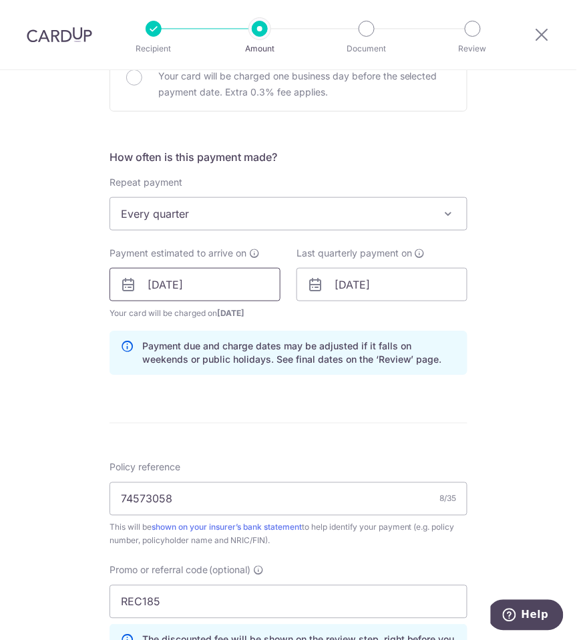
click at [235, 286] on input "20/09/2025" at bounding box center [195, 284] width 171 height 33
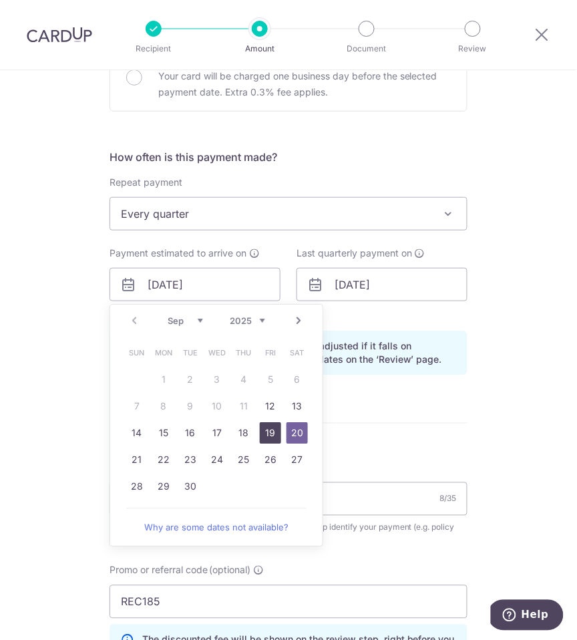
click at [273, 433] on link "19" at bounding box center [270, 432] width 21 height 21
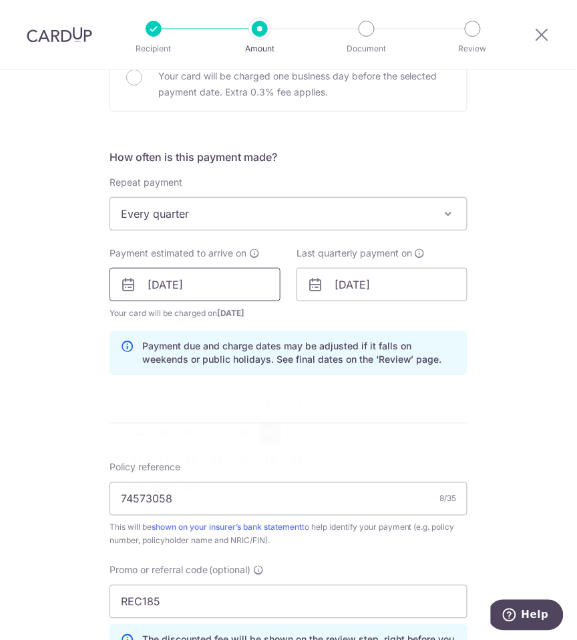
click at [229, 277] on input "19/09/2025" at bounding box center [195, 284] width 171 height 33
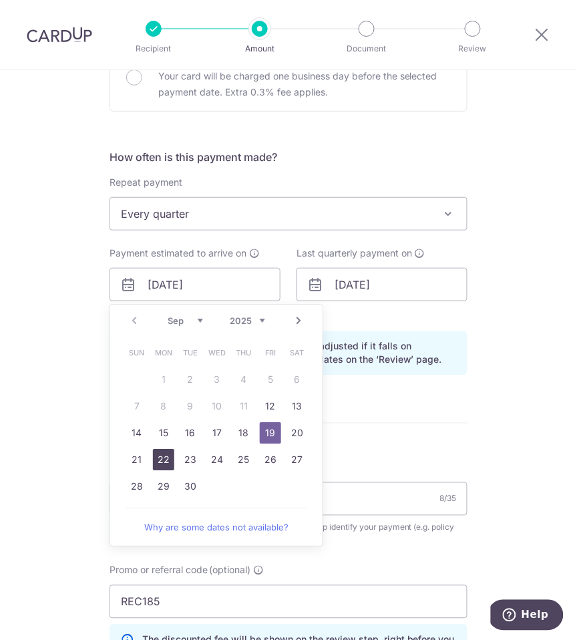
click at [159, 461] on link "22" at bounding box center [163, 459] width 21 height 21
type input "22/09/2025"
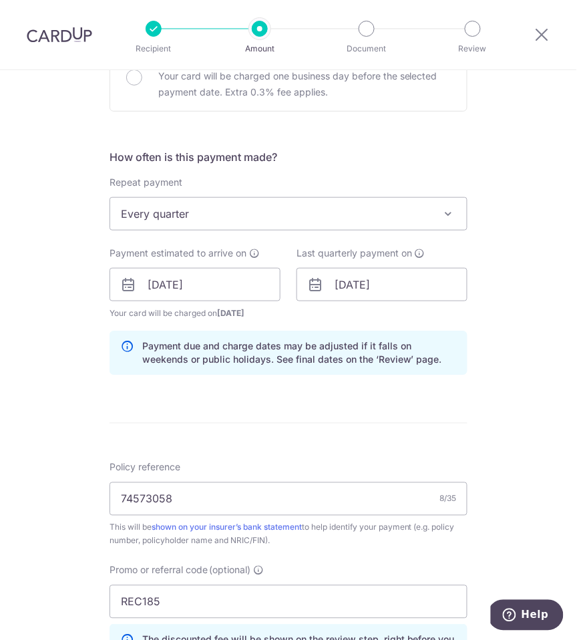
click at [240, 430] on form "Enter payment amount SGD 839.15 839.15 Unable to authenticate your card. Please…" at bounding box center [289, 279] width 358 height 1228
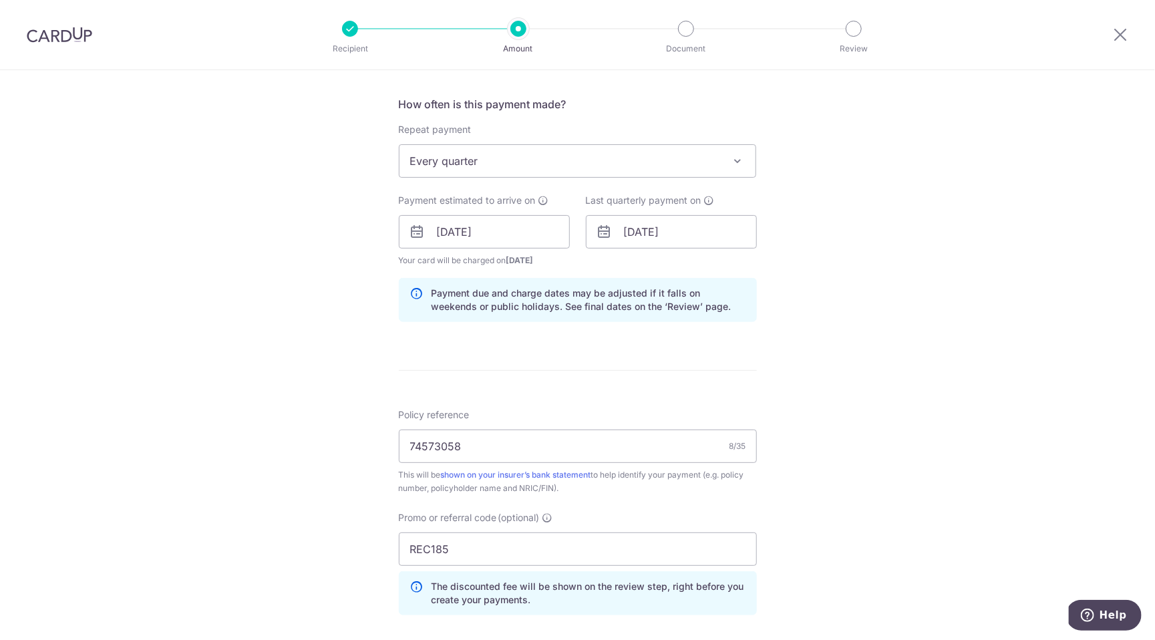
scroll to position [545, 0]
click at [576, 238] on input "03/02/2026" at bounding box center [671, 232] width 171 height 33
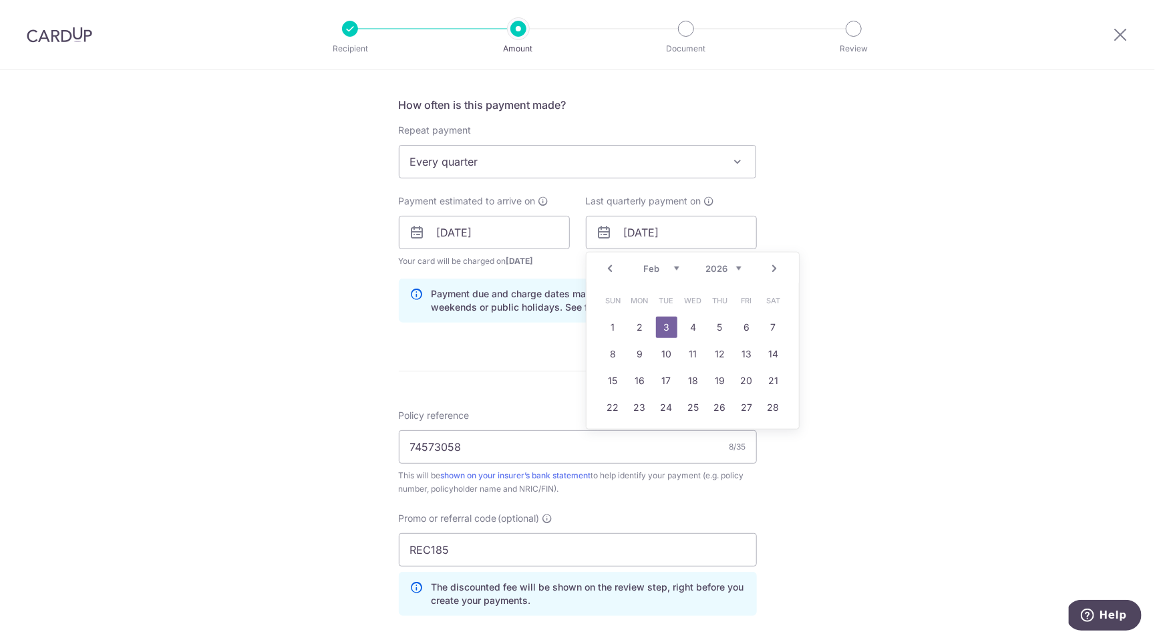
click at [576, 264] on link "Prev" at bounding box center [610, 269] width 16 height 16
click at [576, 434] on link "31" at bounding box center [773, 433] width 21 height 21
type input "31/01/2026"
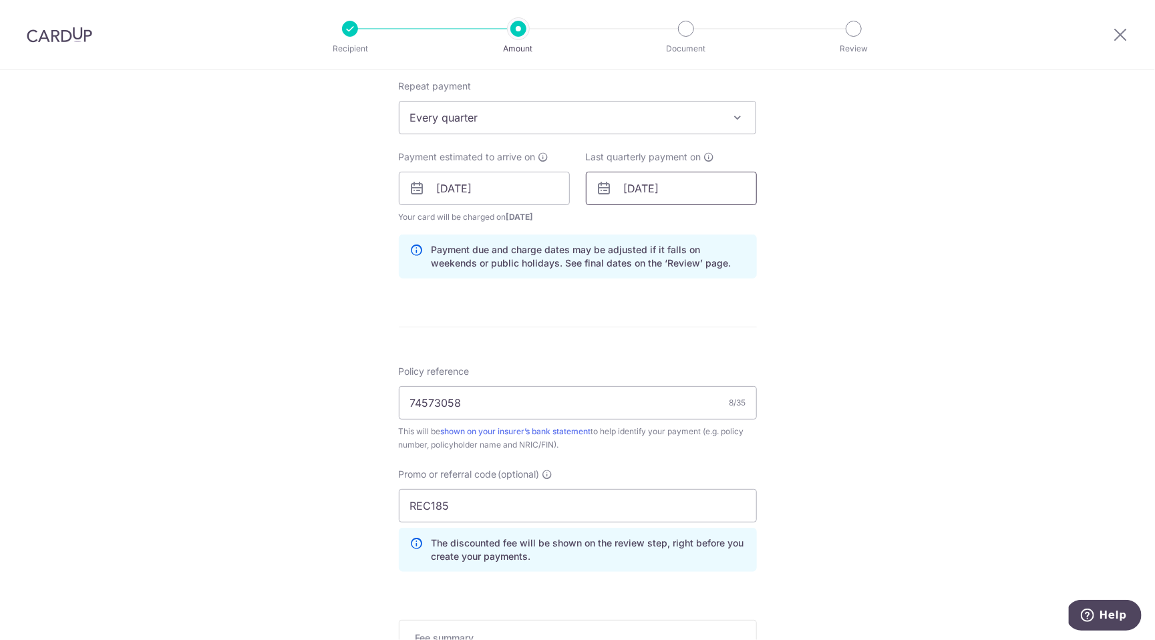
scroll to position [603, 0]
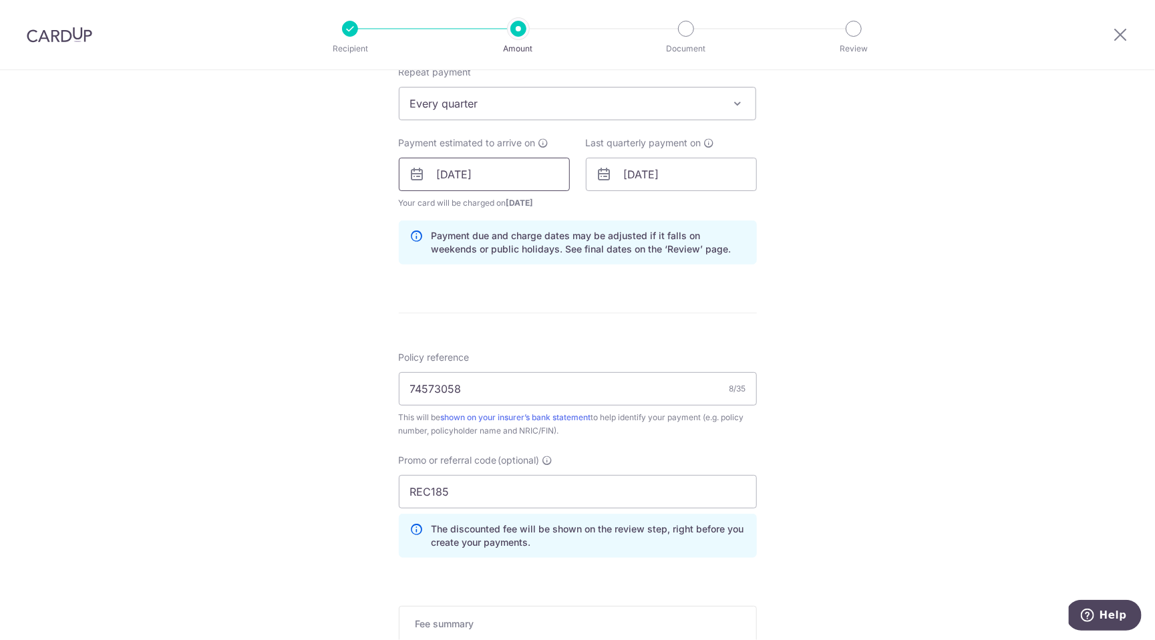
click at [536, 158] on input "22/09/2025" at bounding box center [484, 174] width 171 height 33
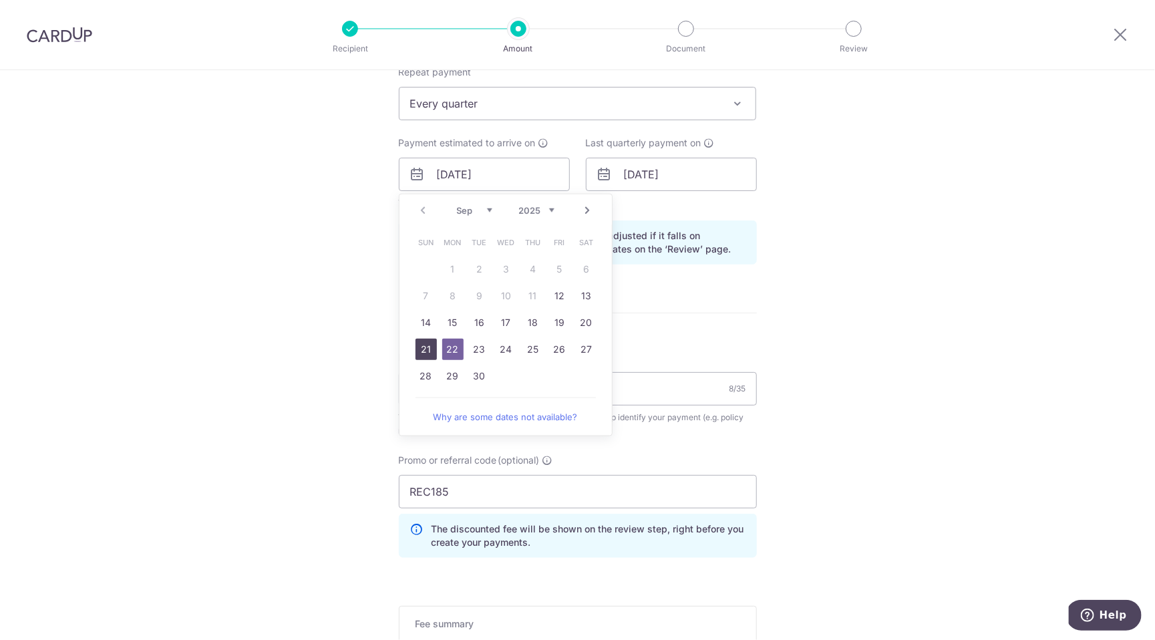
click at [425, 350] on link "21" at bounding box center [425, 349] width 21 height 21
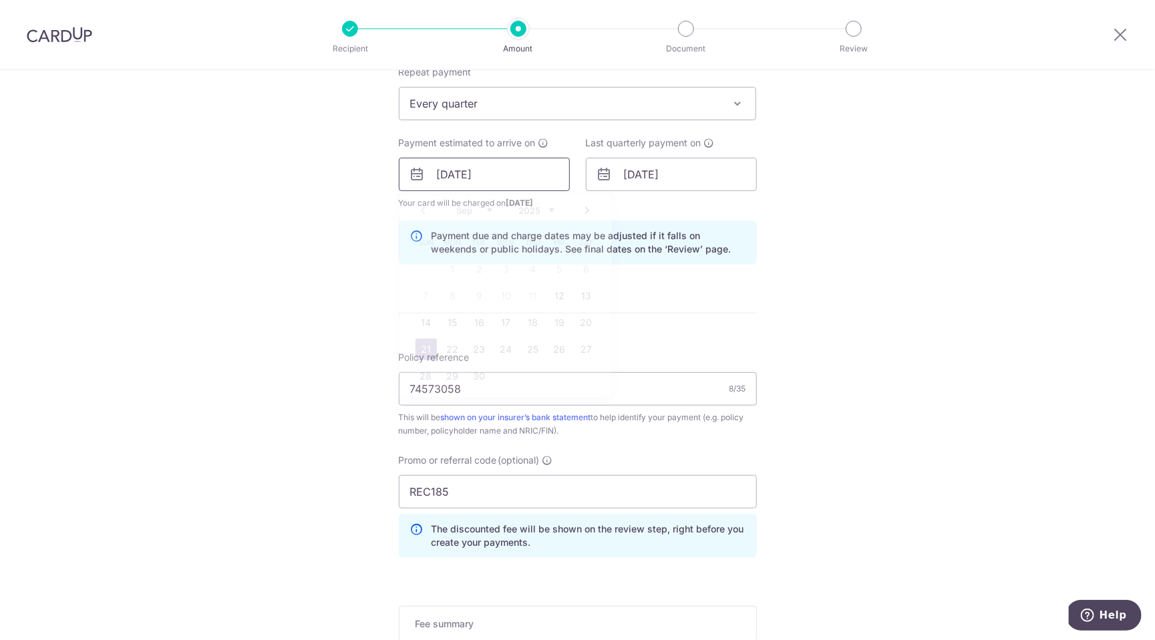
click at [536, 178] on input "[DATE]" at bounding box center [484, 174] width 171 height 33
click at [576, 331] on form "Enter payment amount SGD 839.15 839.15 Unable to authenticate your card. Please…" at bounding box center [578, 168] width 358 height 1227
click at [510, 168] on input "[DATE]" at bounding box center [484, 174] width 171 height 33
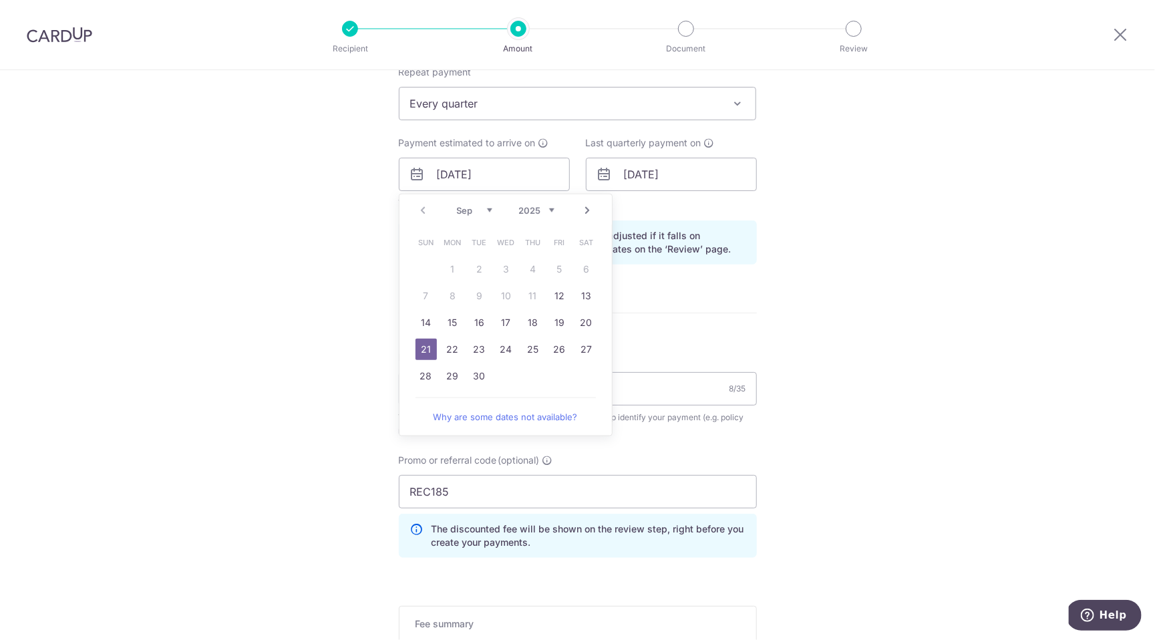
click at [576, 295] on form "Enter payment amount SGD 839.15 839.15 Unable to authenticate your card. Please…" at bounding box center [578, 168] width 358 height 1227
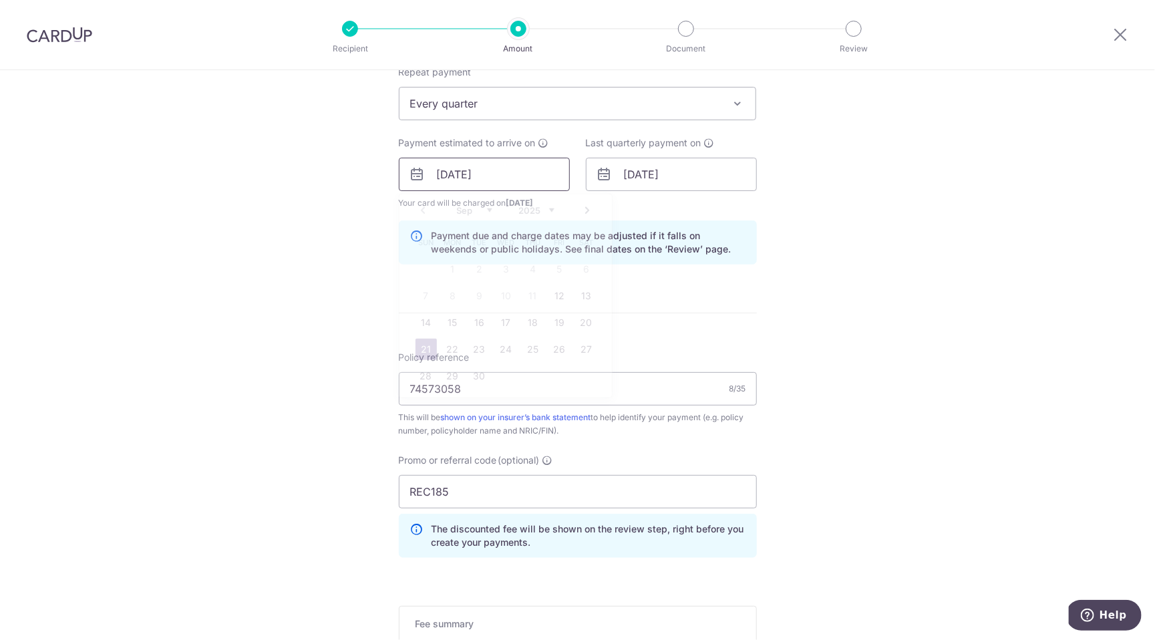
click at [542, 162] on input "[DATE]" at bounding box center [484, 174] width 171 height 33
click at [576, 262] on div "How often is this payment made? Repeat payment Never Every week Every month Eve…" at bounding box center [578, 157] width 358 height 236
click at [499, 158] on input "[DATE]" at bounding box center [484, 174] width 171 height 33
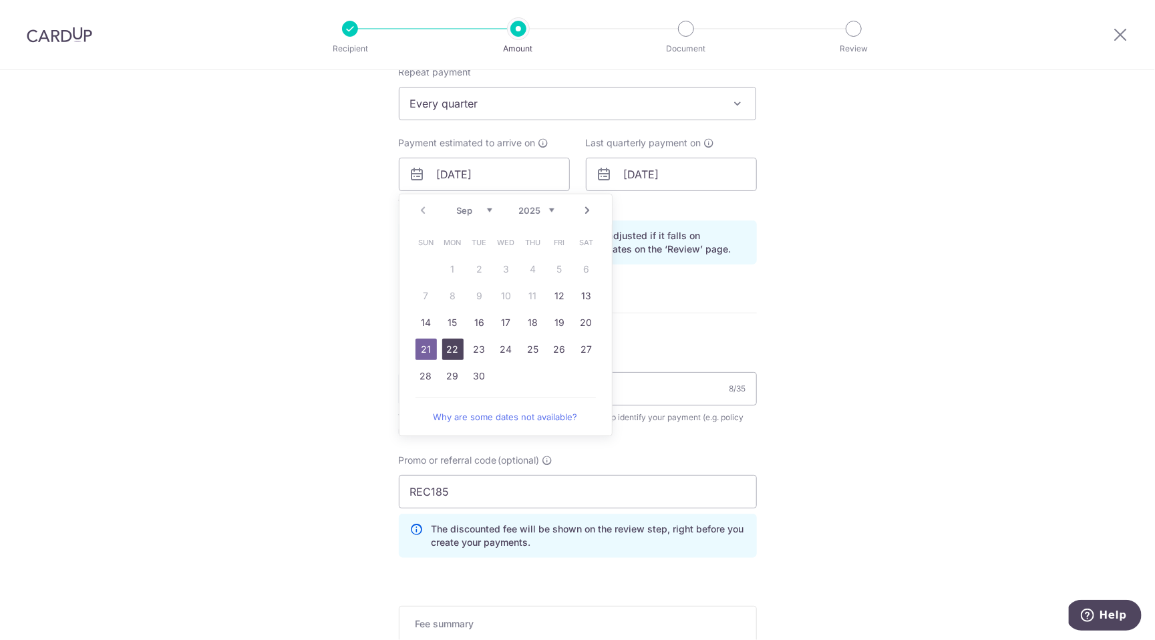
click at [457, 355] on link "22" at bounding box center [452, 349] width 21 height 21
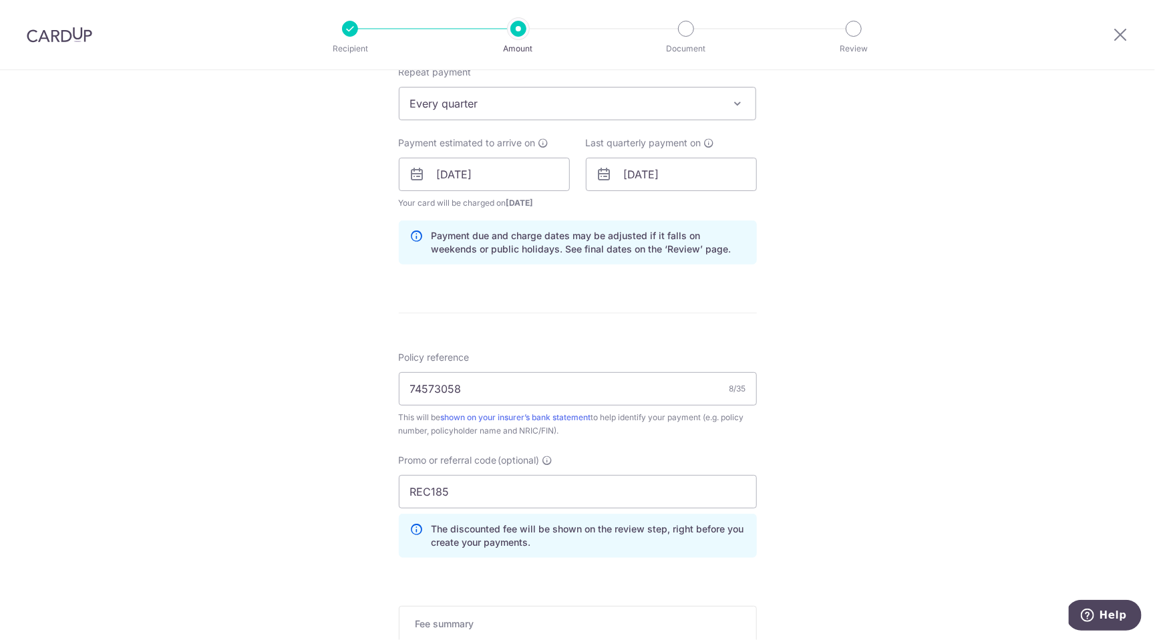
click at [379, 319] on div "Tell us more about your payment Enter payment amount SGD 839.15 839.15 Unable t…" at bounding box center [577, 156] width 1155 height 1378
click at [532, 158] on input "22/09/2025" at bounding box center [484, 174] width 171 height 33
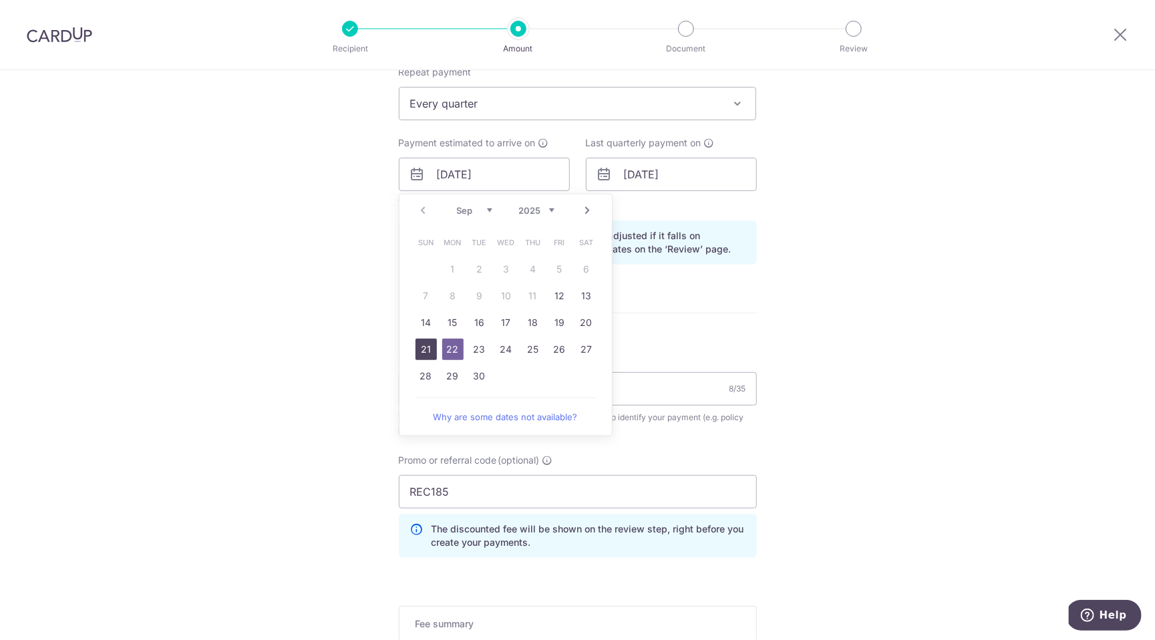
click at [419, 346] on link "21" at bounding box center [425, 349] width 21 height 21
type input "[DATE]"
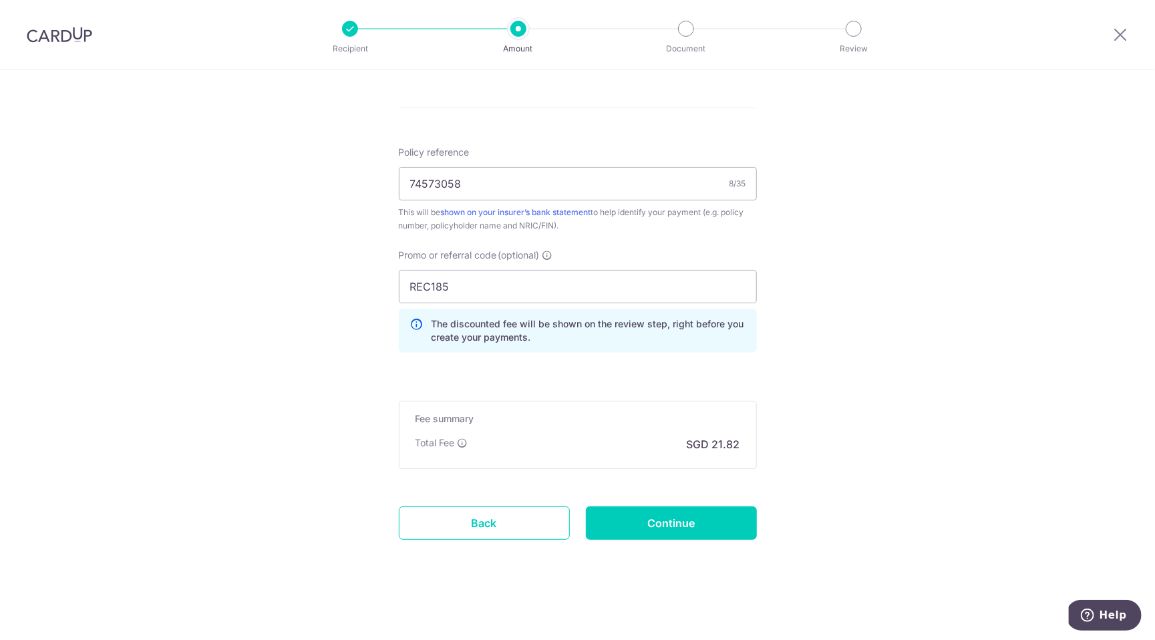
scroll to position [805, 0]
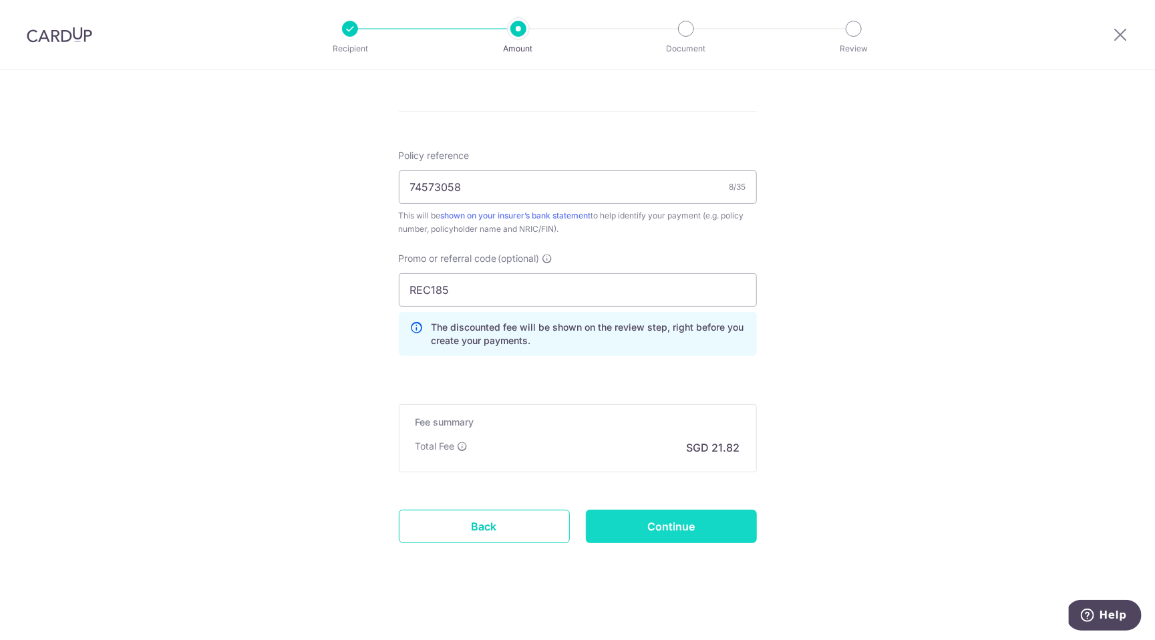
click at [576, 524] on input "Continue" at bounding box center [671, 526] width 171 height 33
type input "Update Schedule"
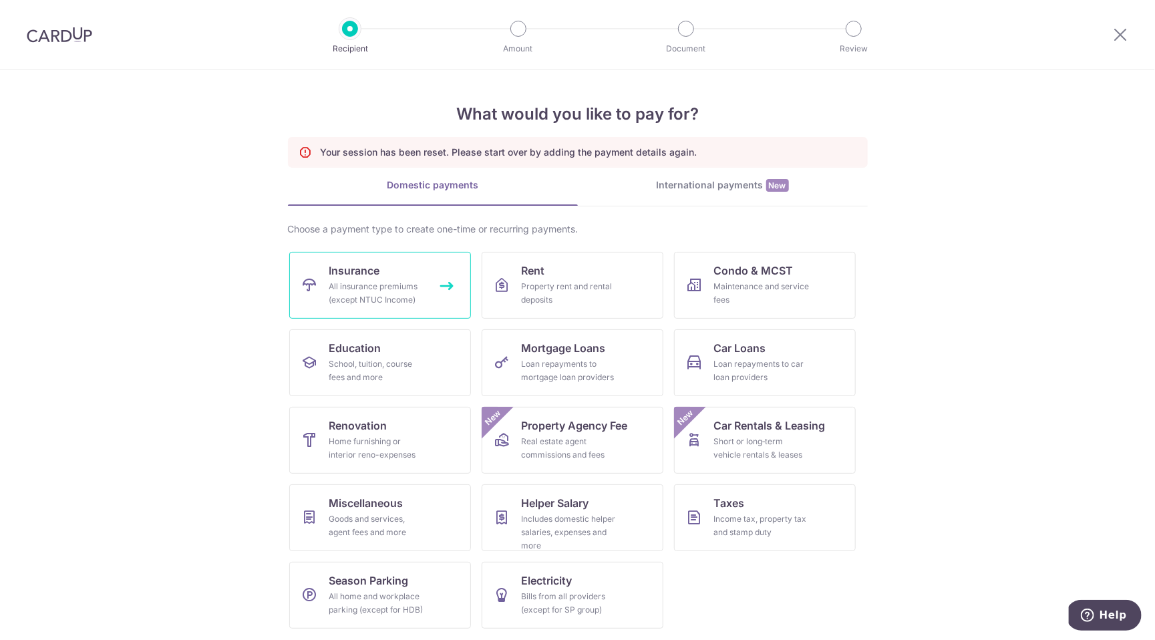
click at [399, 303] on div "All insurance premiums (except NTUC Income)" at bounding box center [377, 293] width 96 height 27
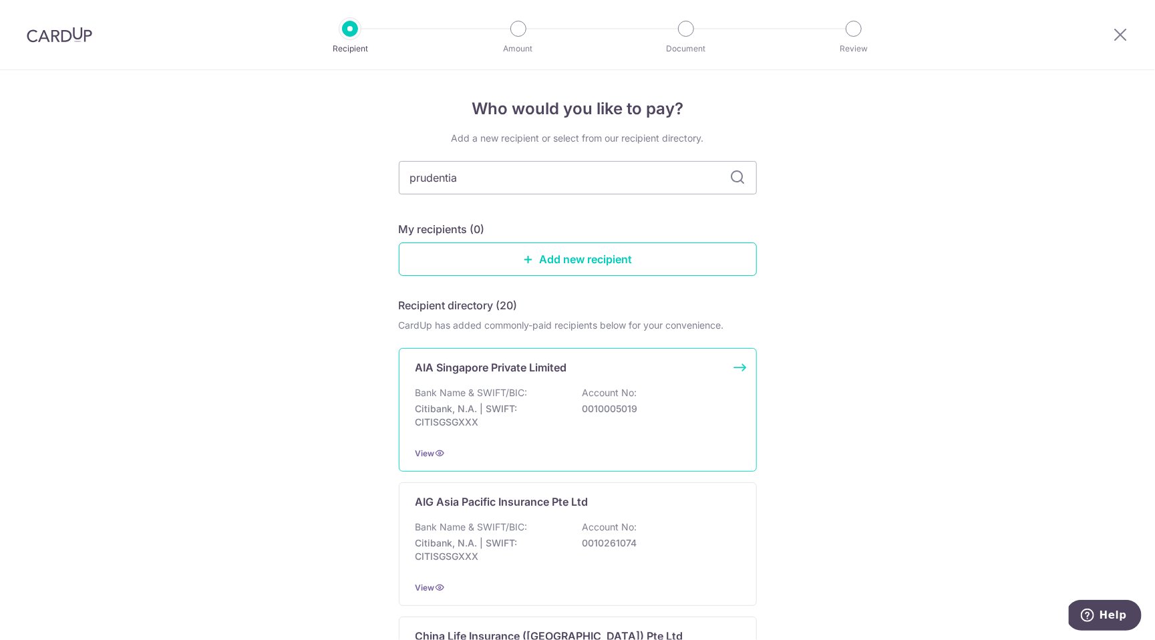
type input "prudential"
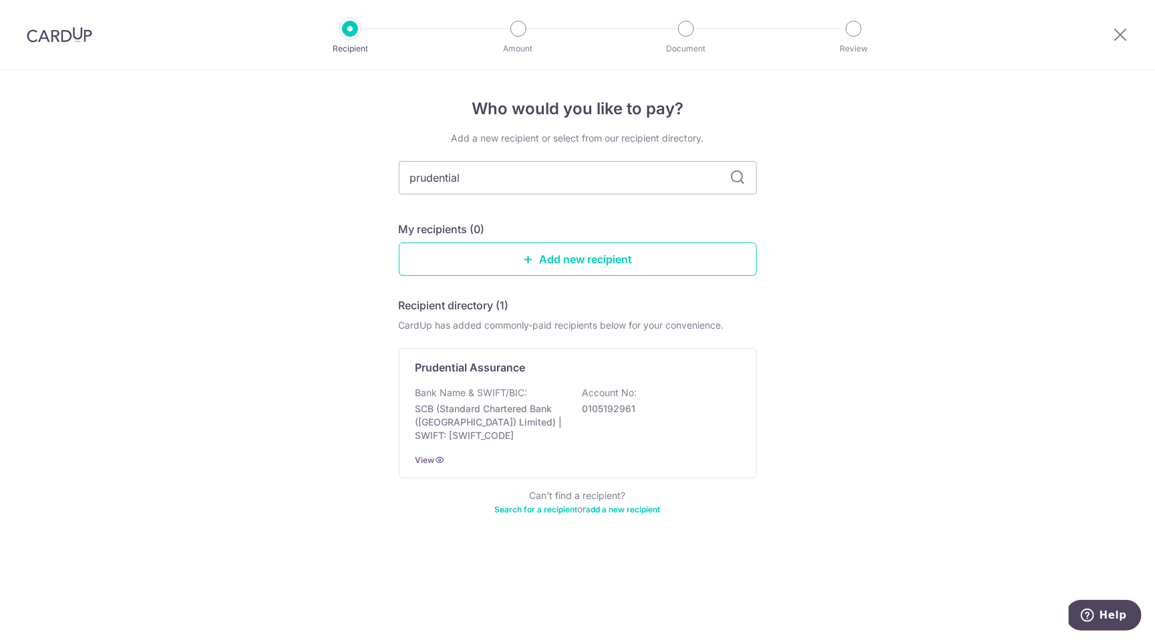
click at [738, 175] on icon at bounding box center [738, 178] width 16 height 16
click at [549, 461] on div "View" at bounding box center [577, 460] width 325 height 14
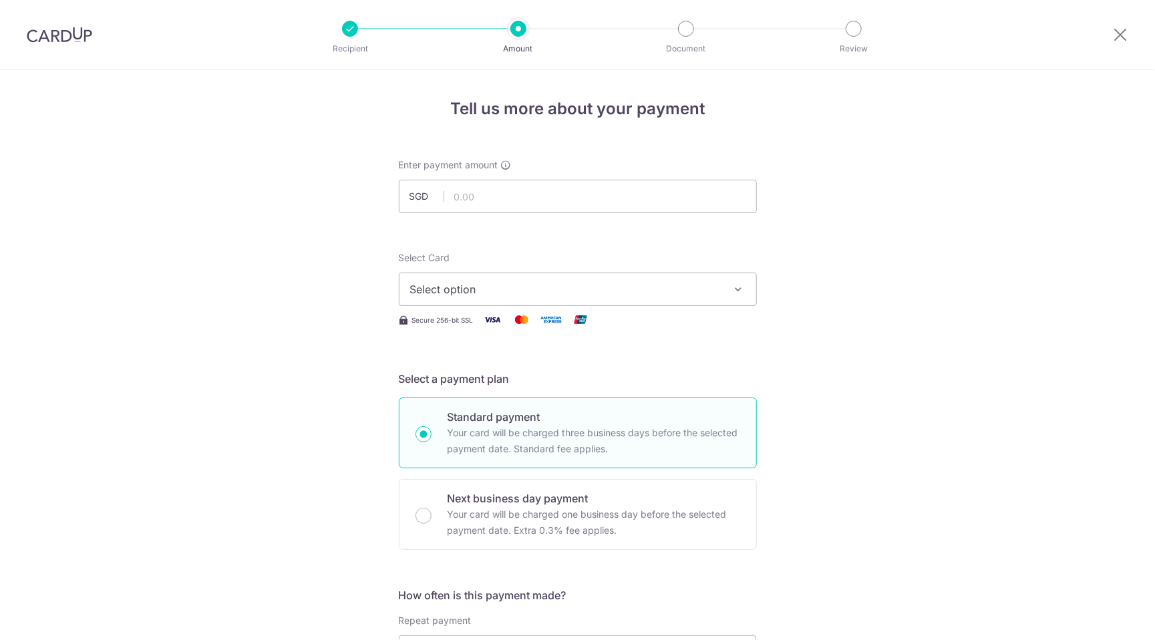
click at [584, 277] on button "Select option" at bounding box center [578, 289] width 358 height 33
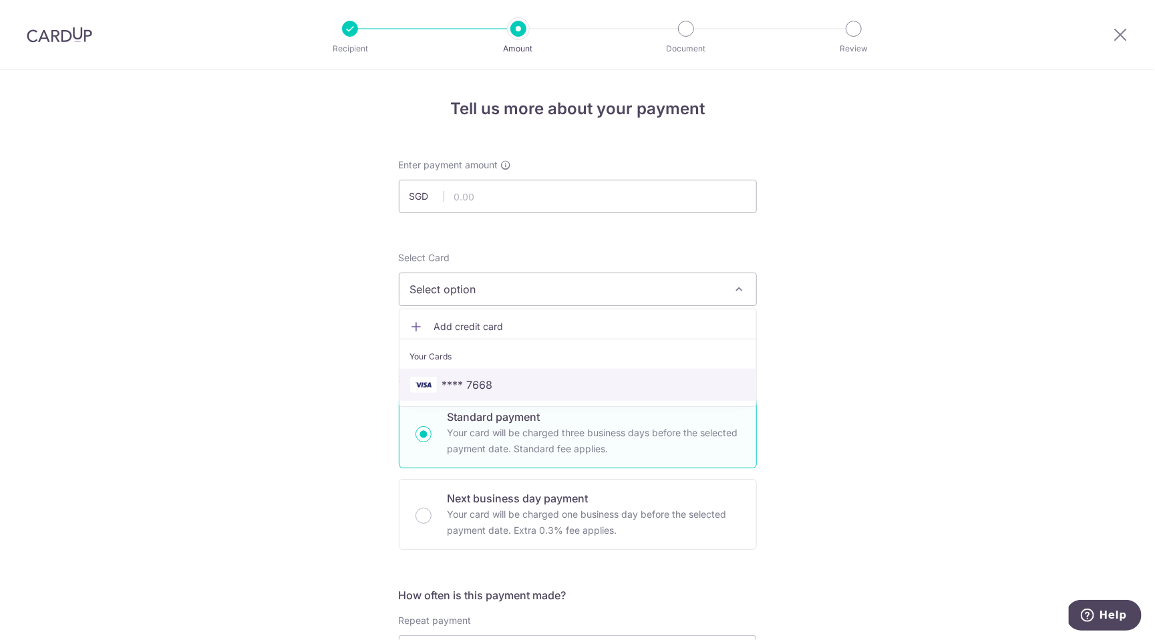
click at [522, 377] on span "**** 7668" at bounding box center [577, 385] width 335 height 16
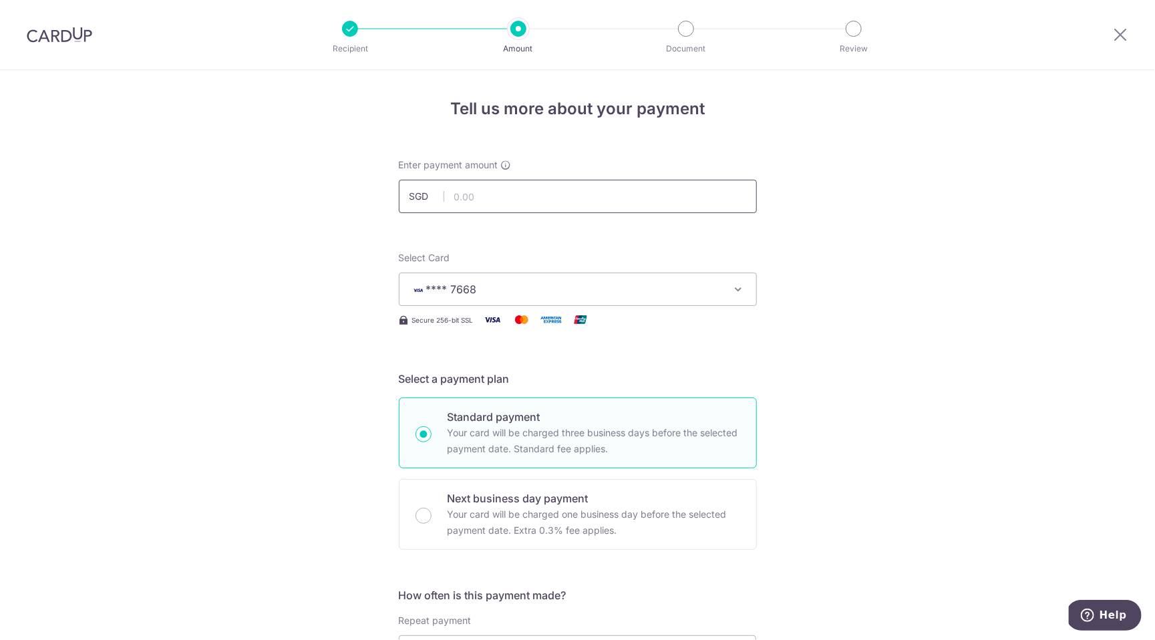
click at [522, 192] on input "text" at bounding box center [578, 196] width 358 height 33
type input "839.15"
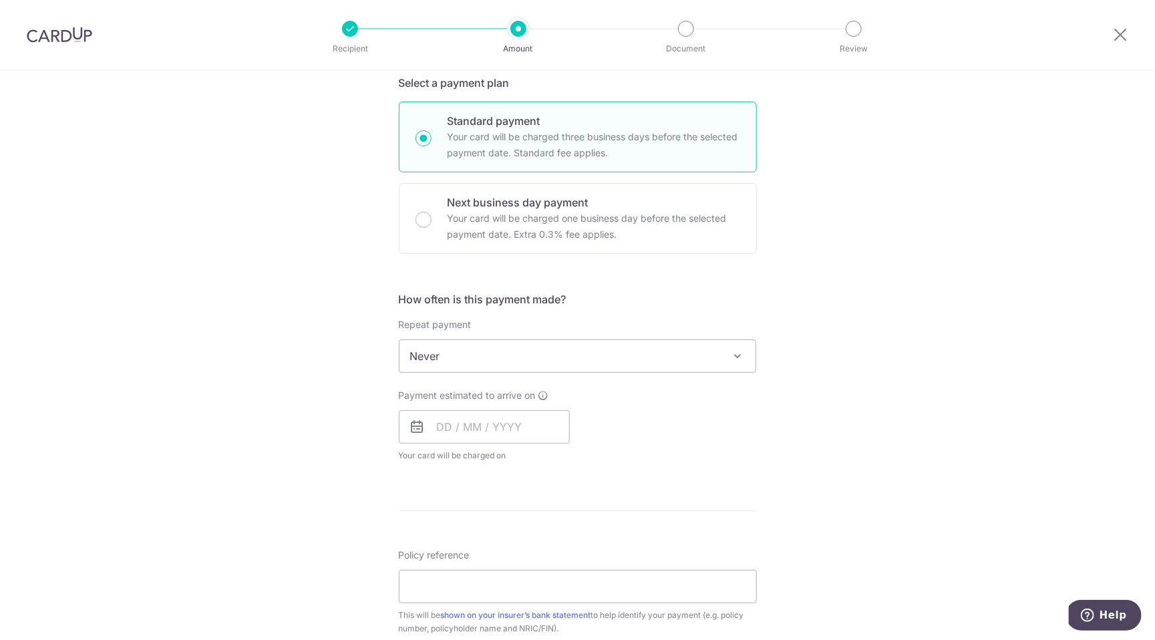
scroll to position [307, 0]
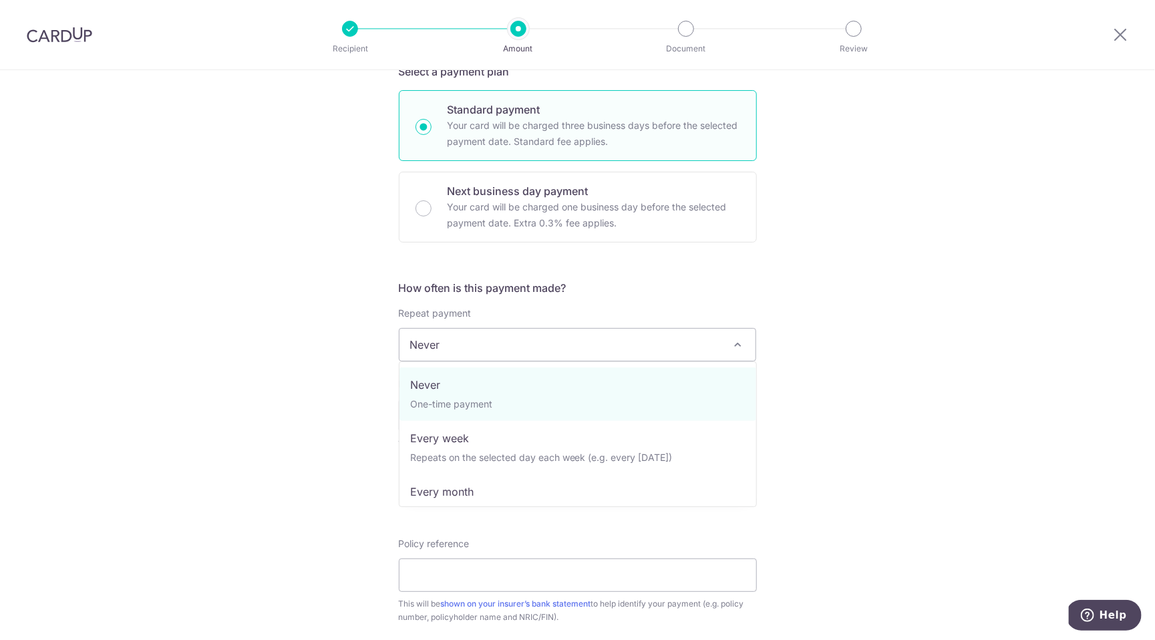
click at [537, 343] on span "Never" at bounding box center [577, 345] width 357 height 32
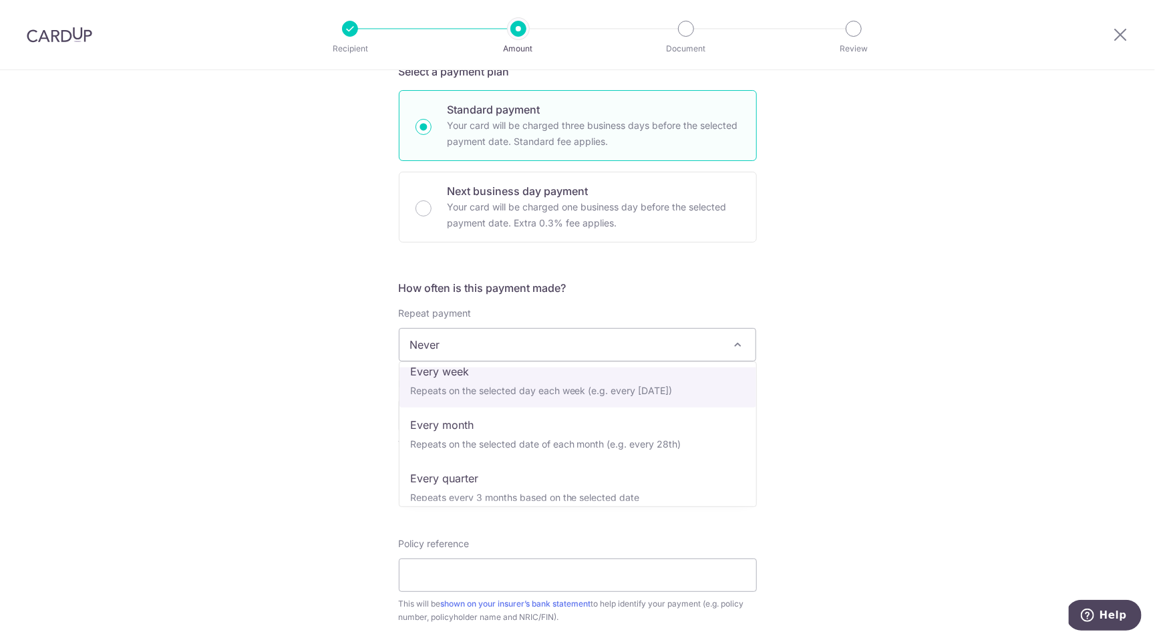
scroll to position [74, 0]
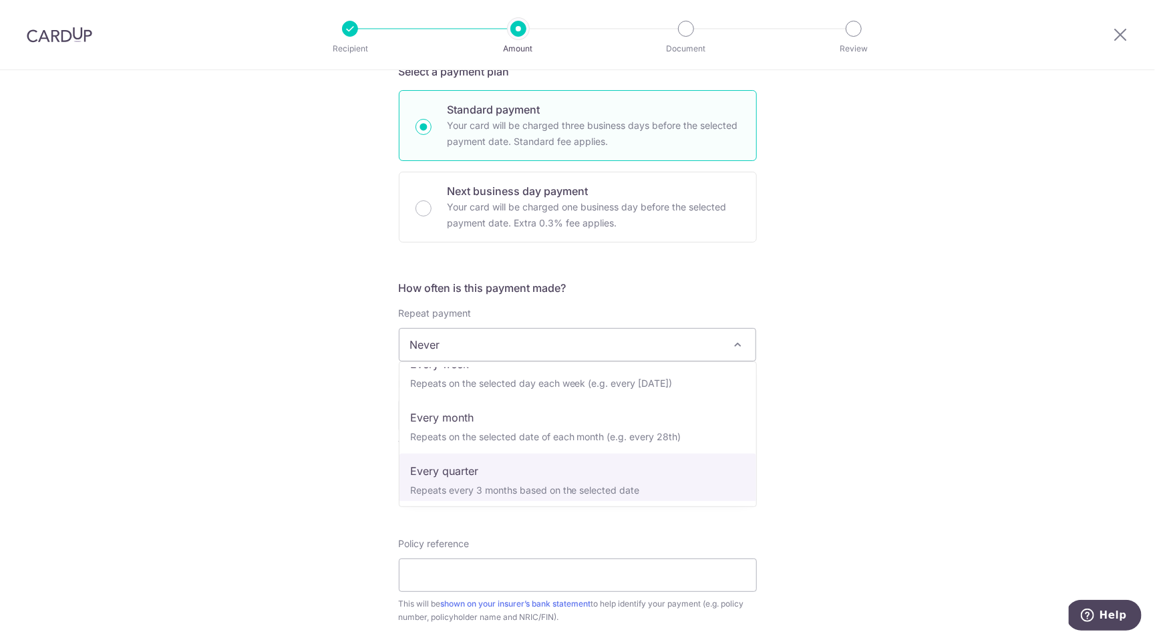
select select "4"
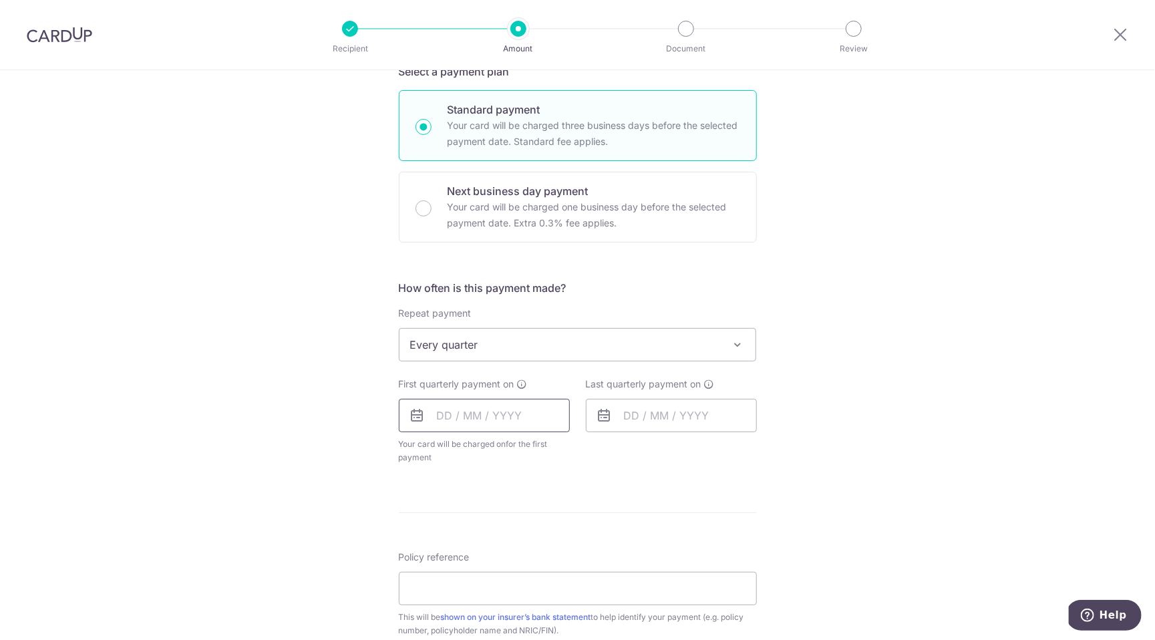
click at [474, 399] on input "text" at bounding box center [484, 415] width 171 height 33
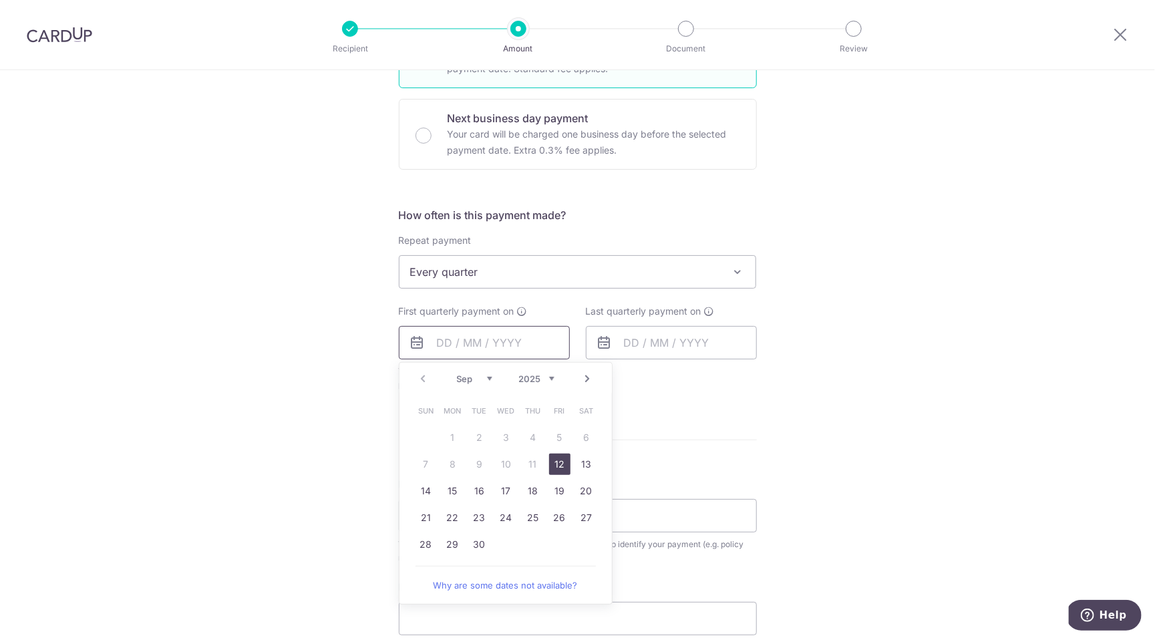
scroll to position [381, 0]
click at [433, 518] on link "21" at bounding box center [425, 516] width 21 height 21
type input "21/09/2025"
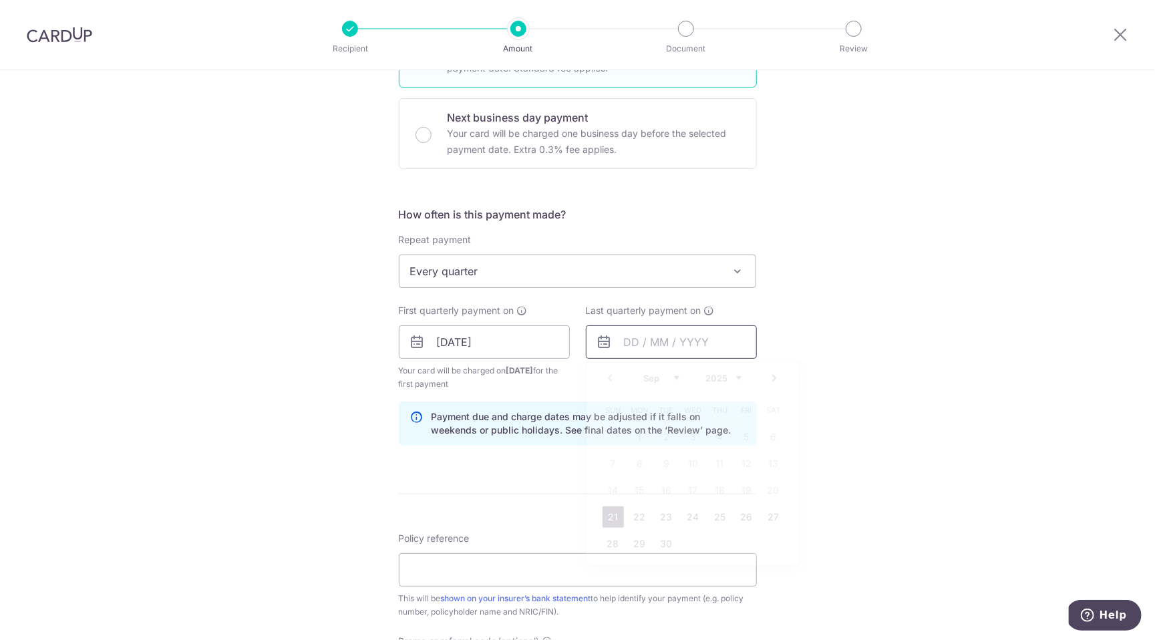
click at [617, 337] on input "text" at bounding box center [671, 341] width 171 height 33
click at [778, 377] on link "Next" at bounding box center [775, 378] width 16 height 16
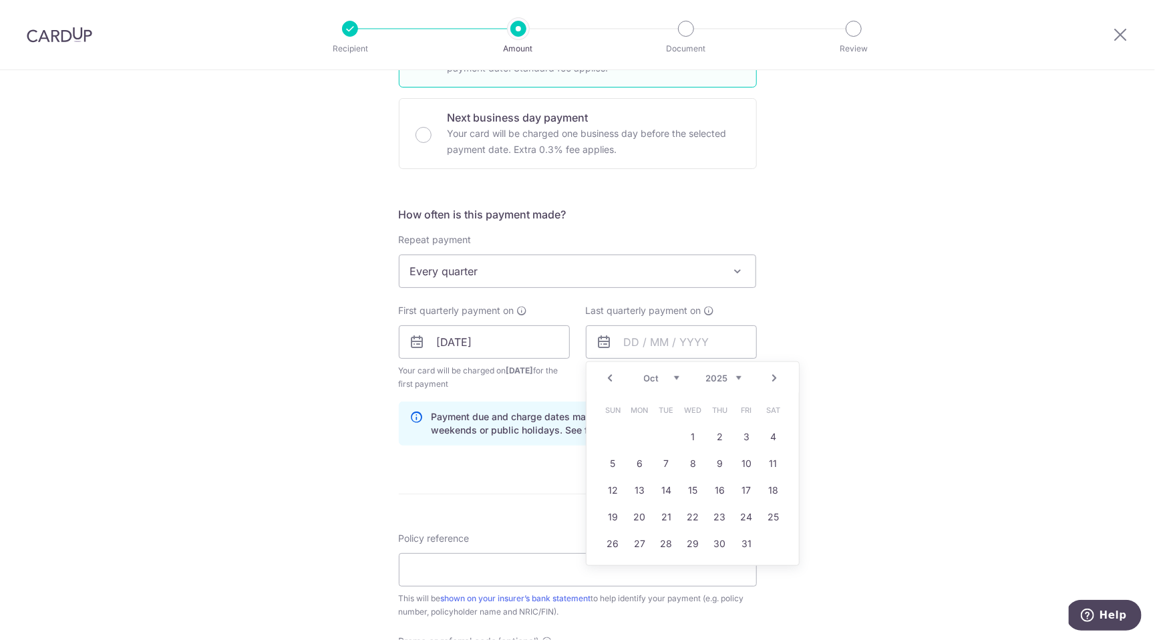
click at [778, 377] on link "Next" at bounding box center [775, 378] width 16 height 16
click at [778, 379] on link "Next" at bounding box center [775, 378] width 16 height 16
click at [778, 380] on link "Next" at bounding box center [775, 378] width 16 height 16
click at [773, 542] on link "31" at bounding box center [773, 543] width 21 height 21
type input "31/01/2026"
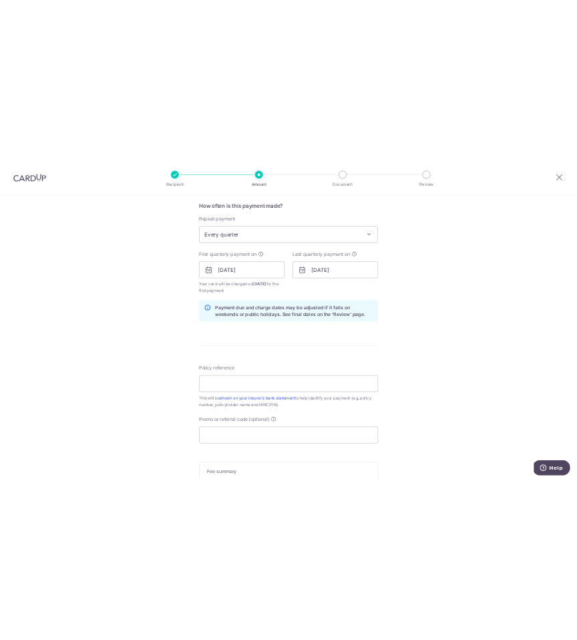
scroll to position [560, 0]
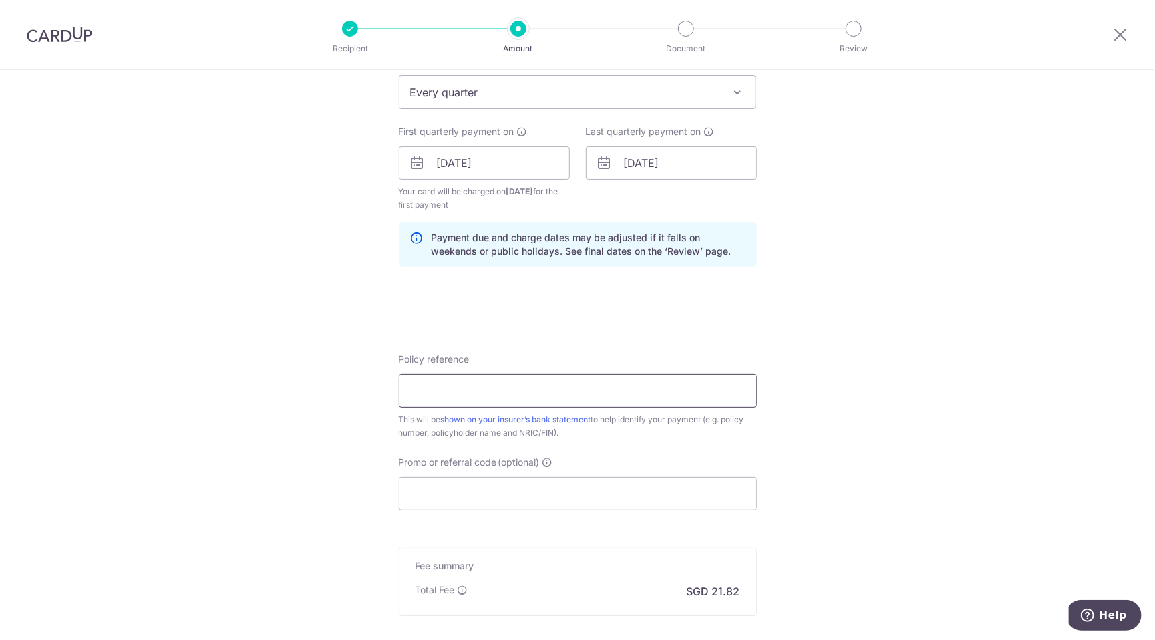
click at [548, 387] on input "Policy reference" at bounding box center [578, 390] width 358 height 33
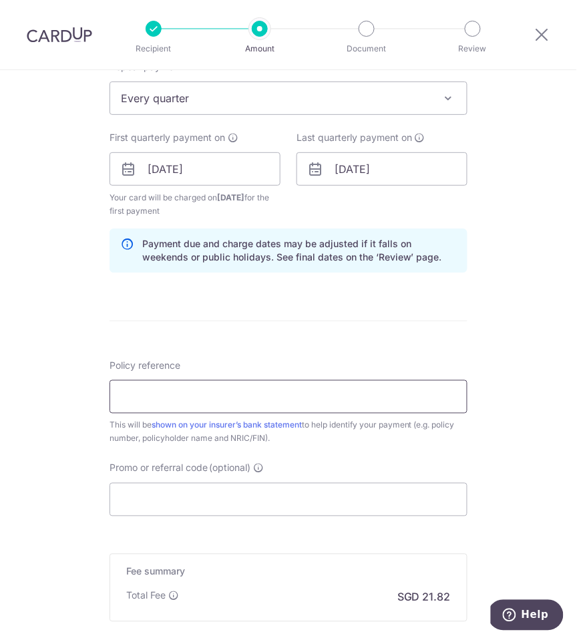
paste input "74573058"
type input "74573058"
click at [200, 495] on input "Promo or referral code (optional)" at bounding box center [289, 499] width 358 height 33
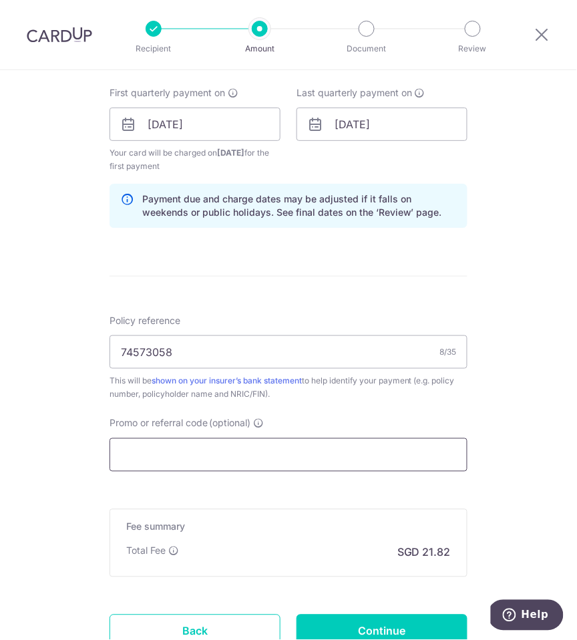
scroll to position [609, 0]
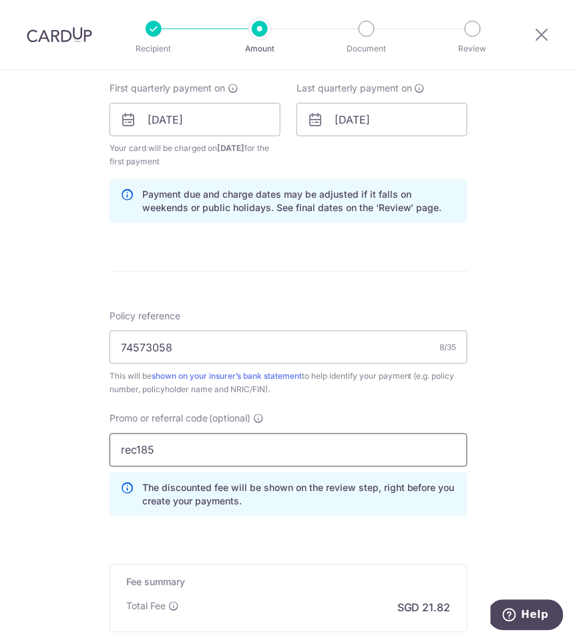
type input "rec185"
click button "Add Card" at bounding box center [0, 0] width 0 height 0
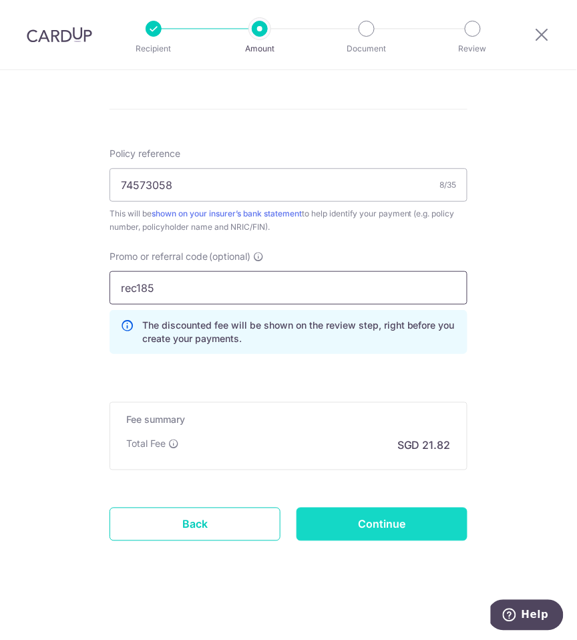
scroll to position [769, 0]
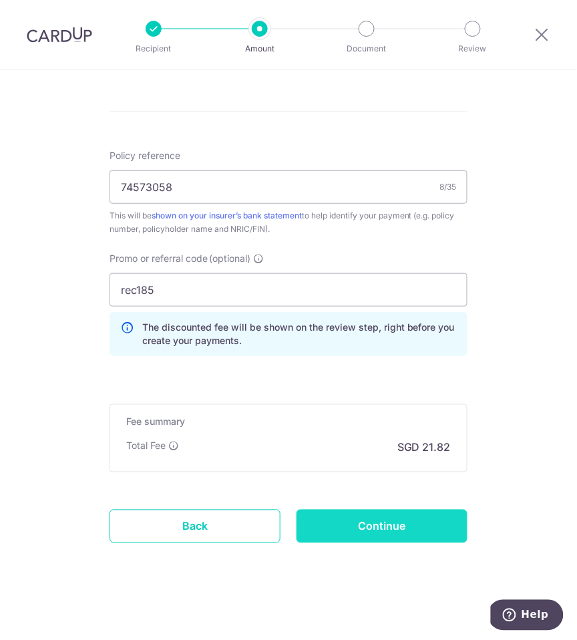
click at [410, 526] on input "Continue" at bounding box center [382, 526] width 171 height 33
type input "Create Schedule"
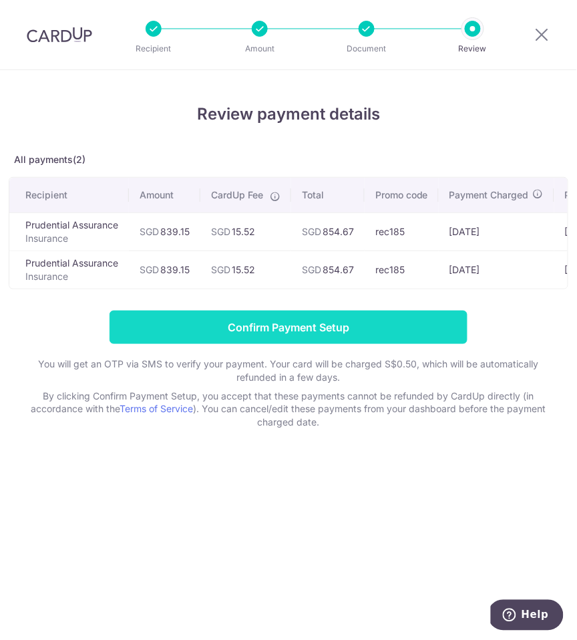
click at [315, 320] on input "Confirm Payment Setup" at bounding box center [289, 327] width 358 height 33
